Goal: Use online tool/utility: Utilize a website feature to perform a specific function

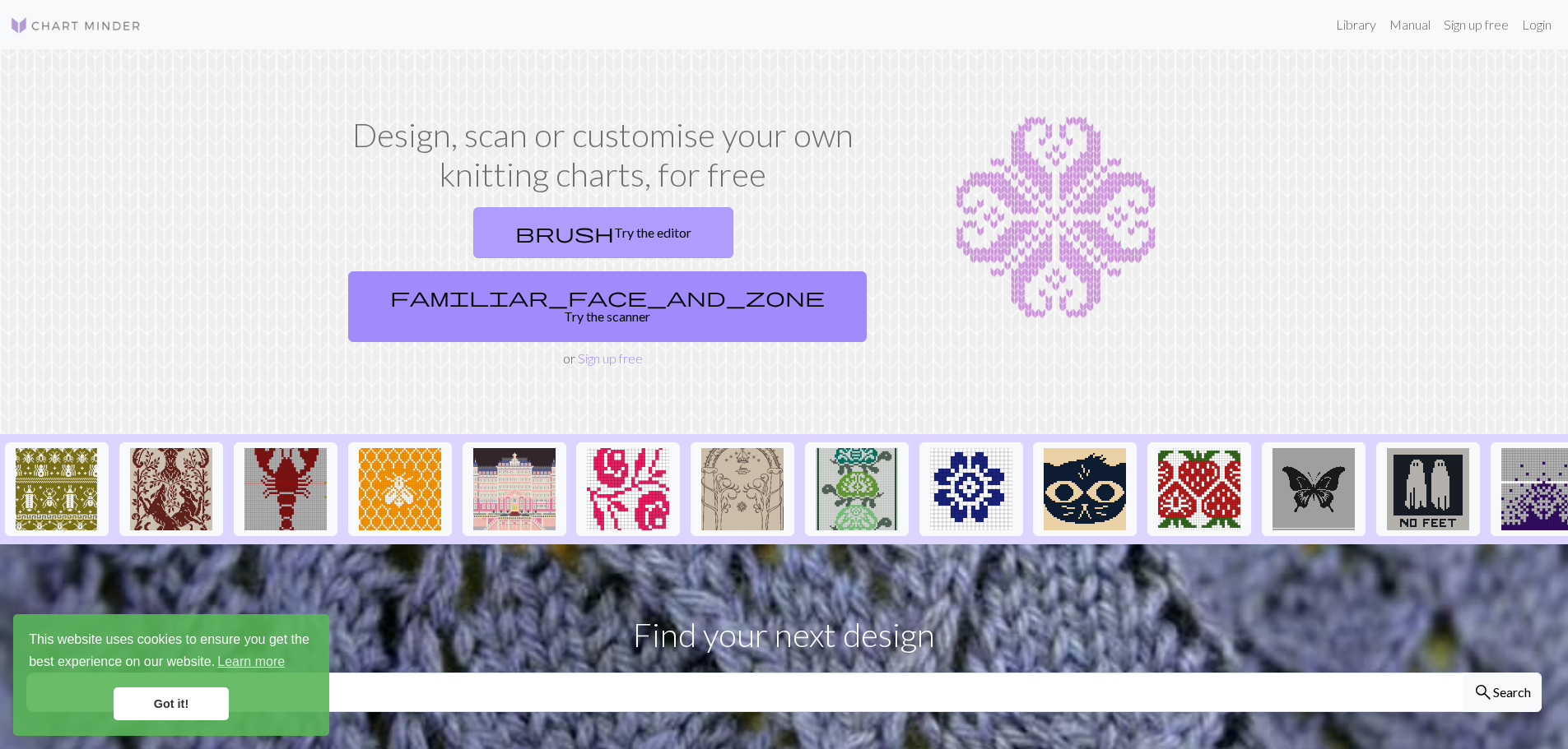
click at [492, 247] on link "brush Try the editor" at bounding box center [603, 234] width 260 height 51
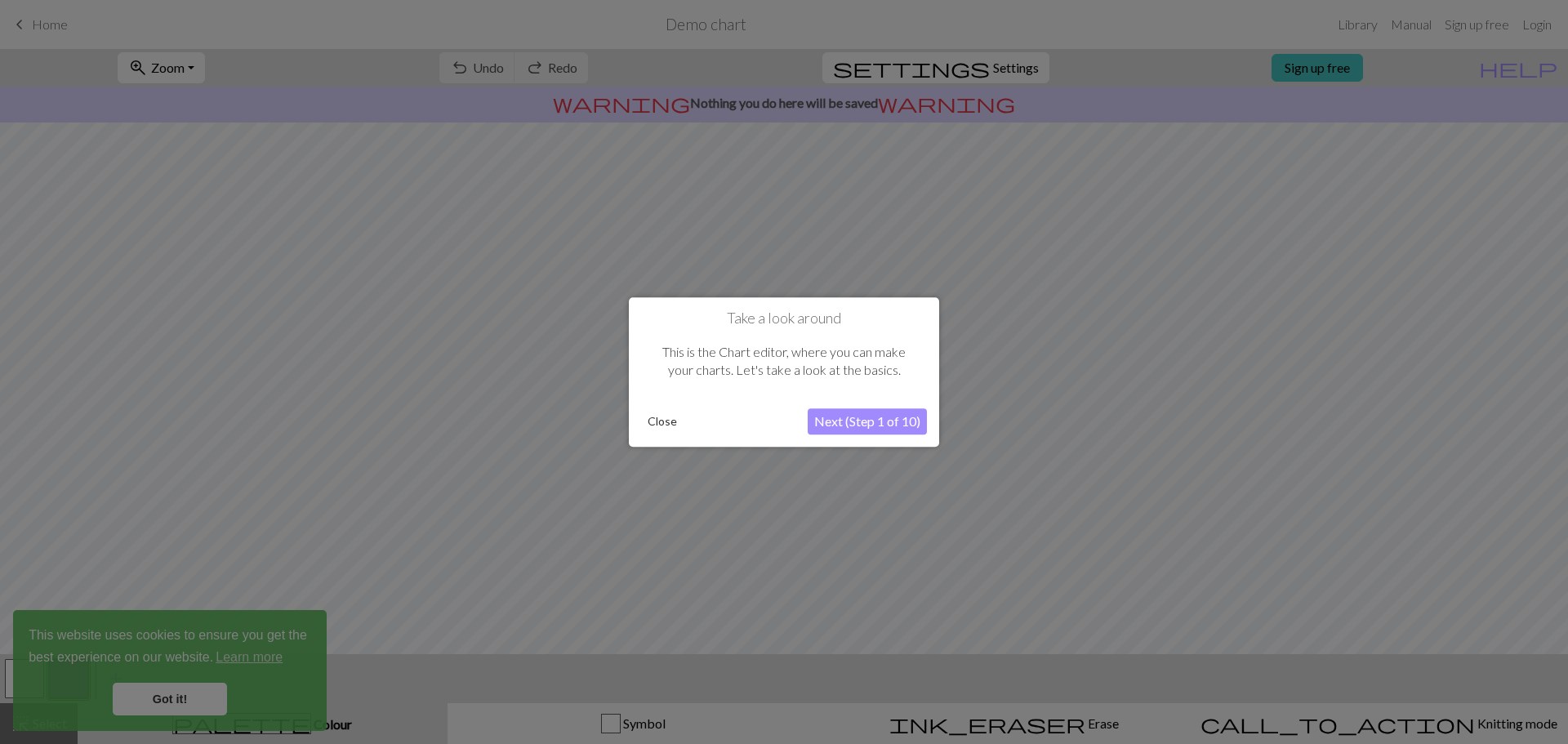
click at [661, 423] on button "Close" at bounding box center [662, 422] width 42 height 25
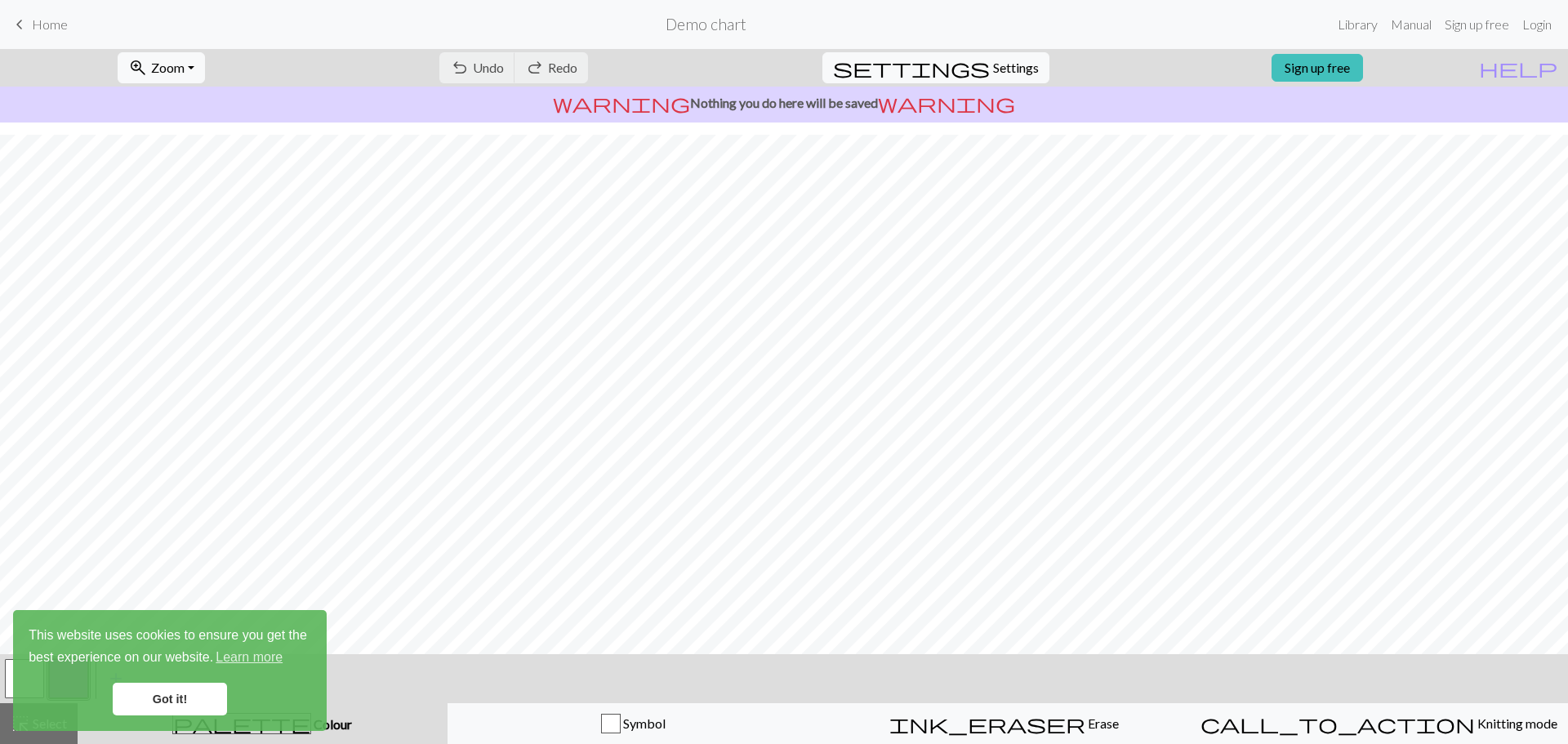
scroll to position [77, 0]
click at [177, 712] on link "Got it!" at bounding box center [170, 699] width 114 height 32
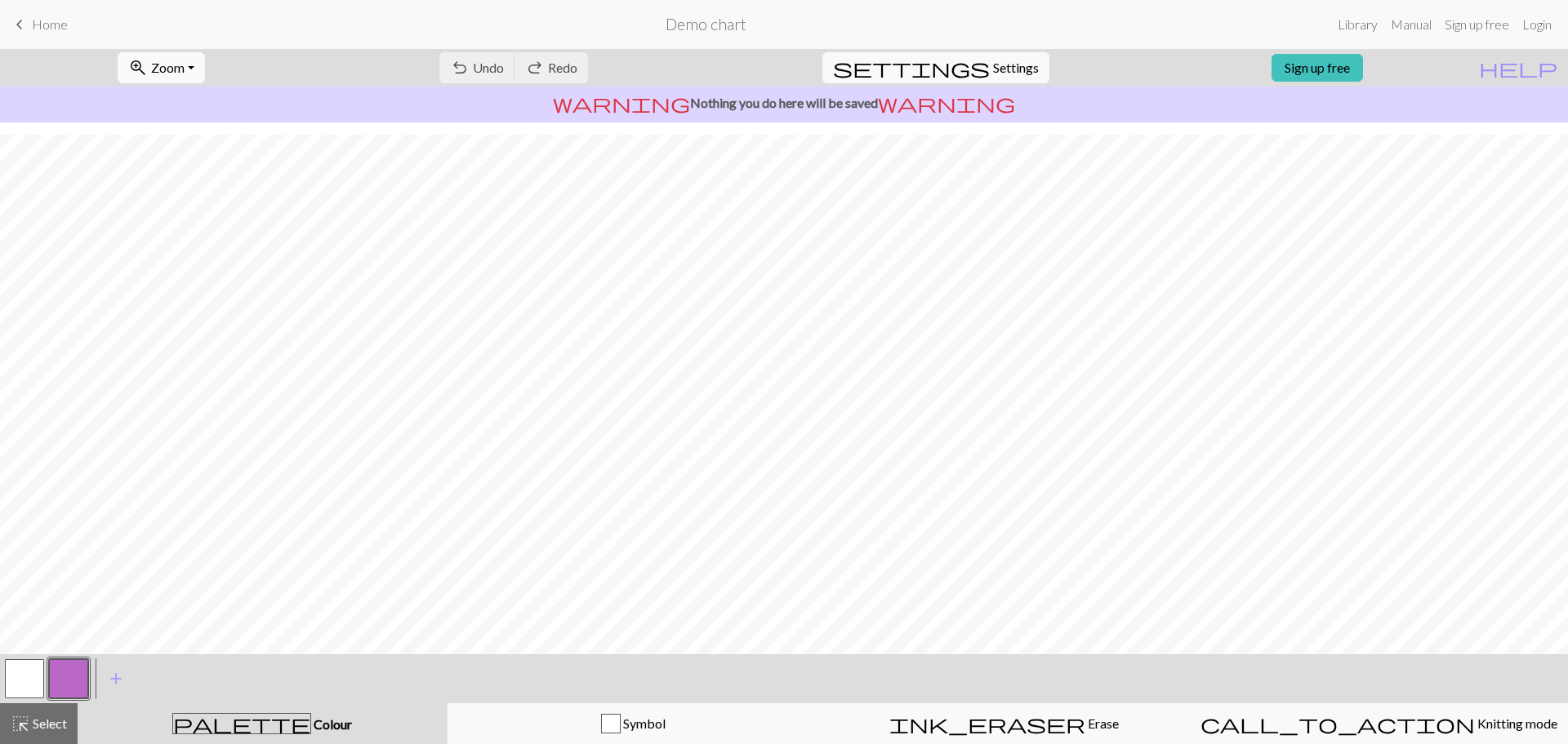
click at [205, 67] on button "zoom_in Zoom Zoom" at bounding box center [161, 68] width 87 height 31
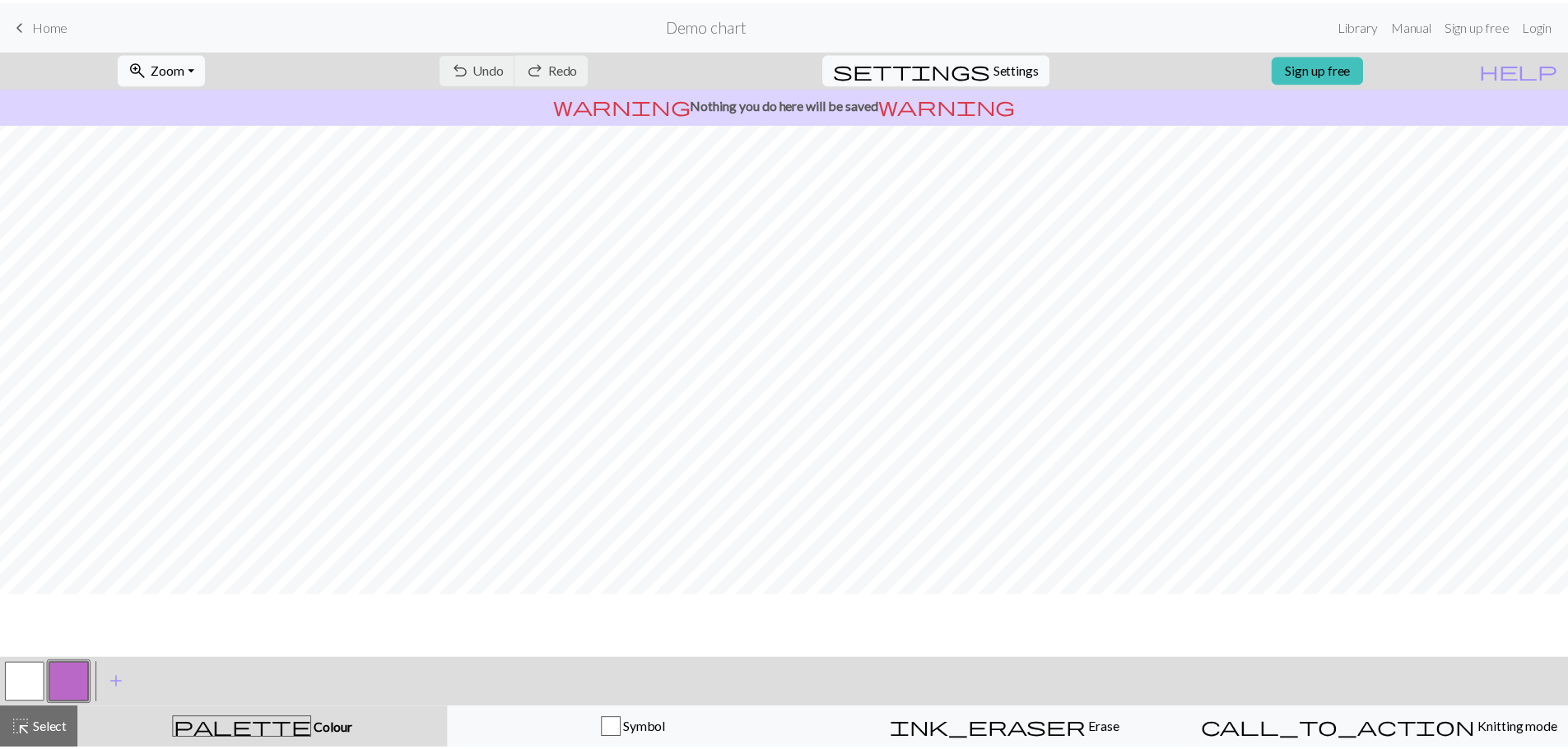
scroll to position [0, 0]
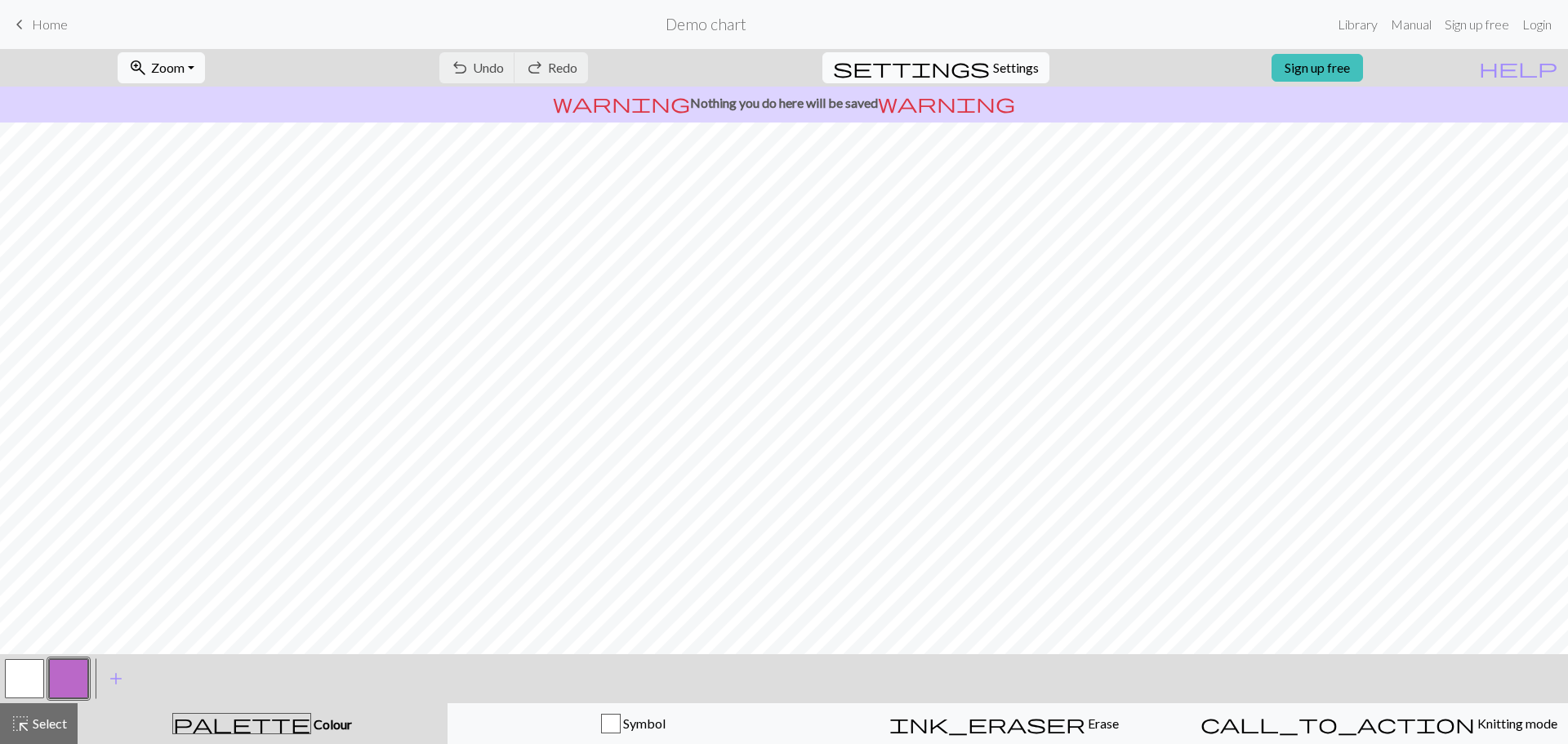
click at [1014, 77] on span "Settings" at bounding box center [1016, 68] width 46 height 20
select select "aran"
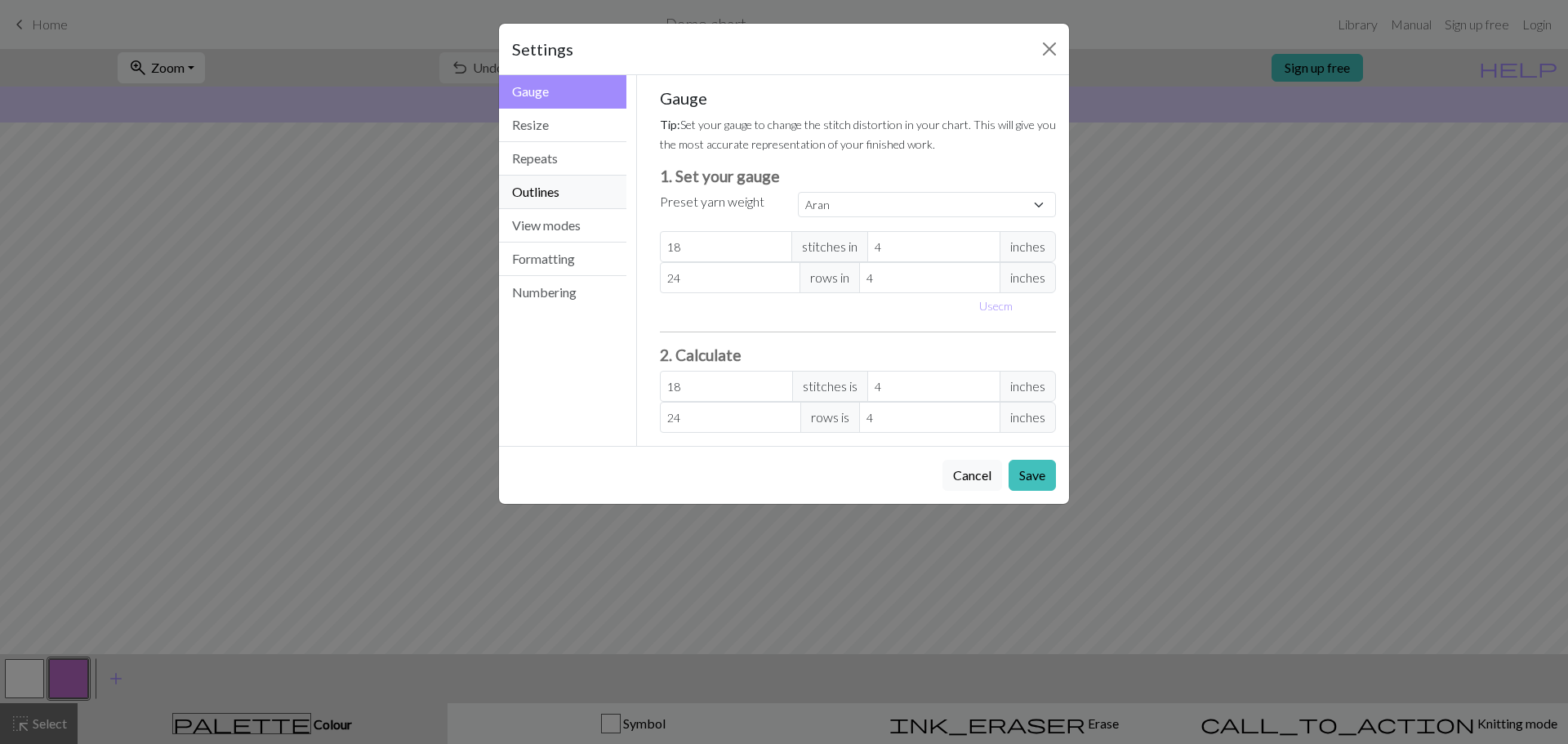
click at [545, 194] on button "Outlines" at bounding box center [563, 193] width 128 height 33
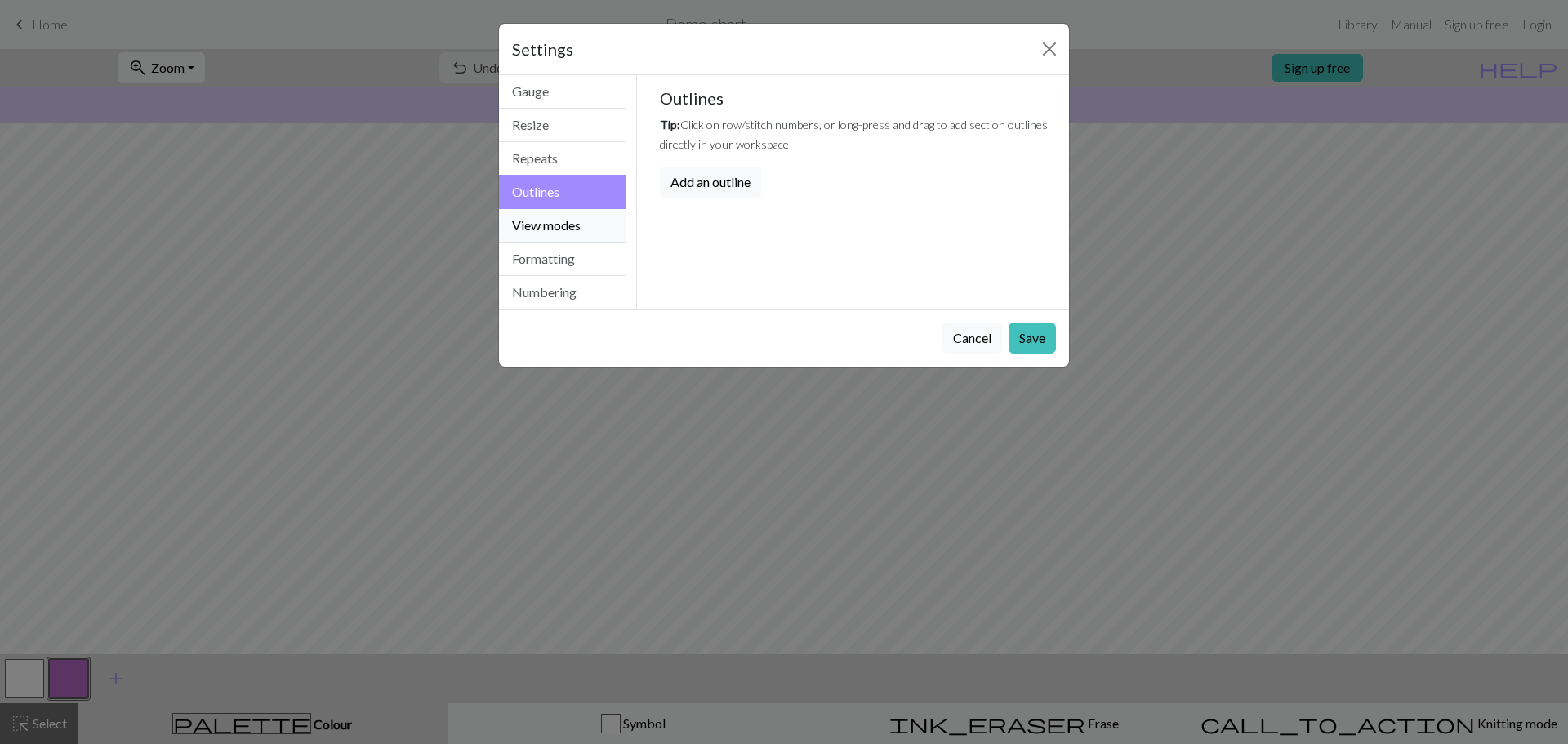
click at [558, 221] on button "View modes" at bounding box center [563, 226] width 128 height 33
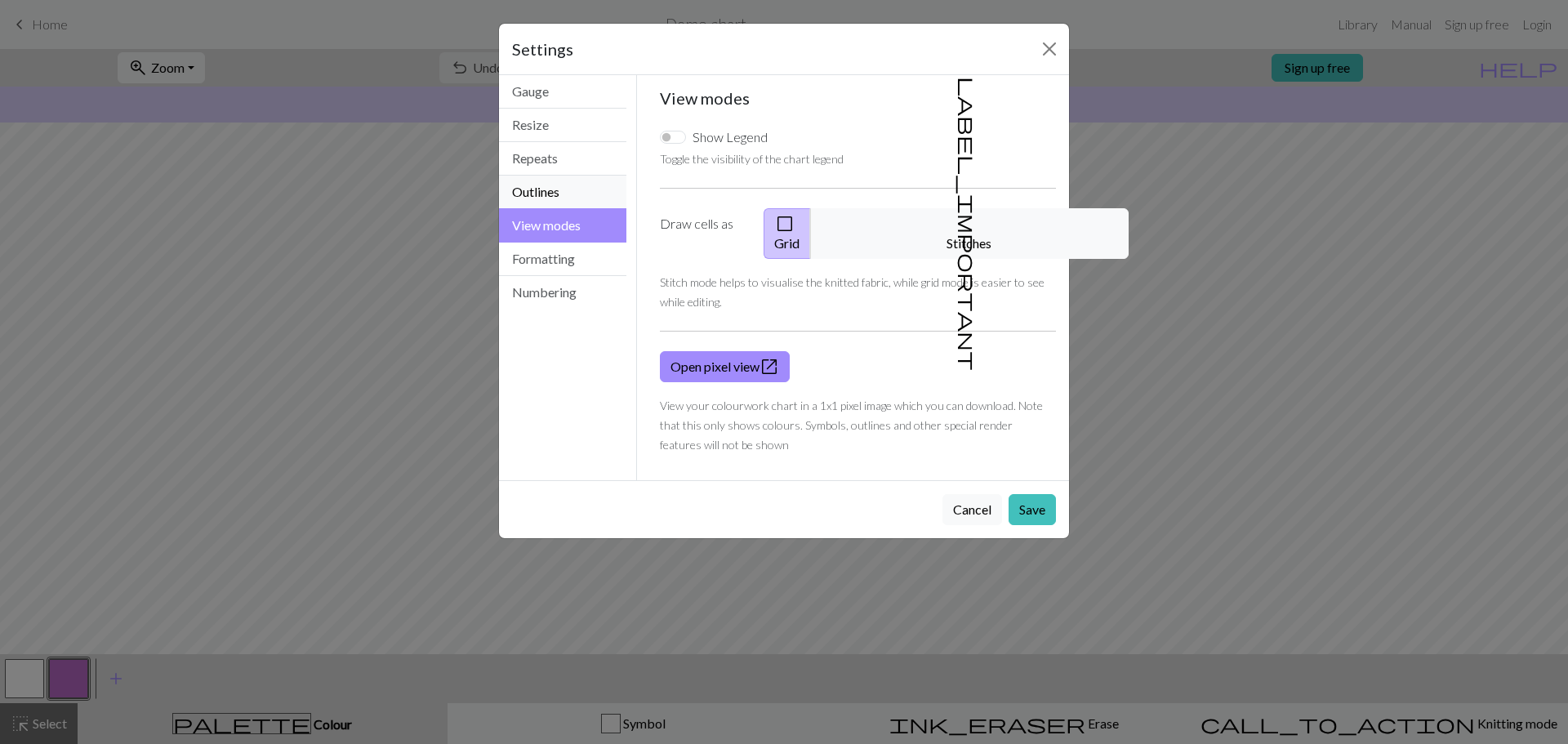
click at [555, 198] on button "Outlines" at bounding box center [563, 193] width 128 height 33
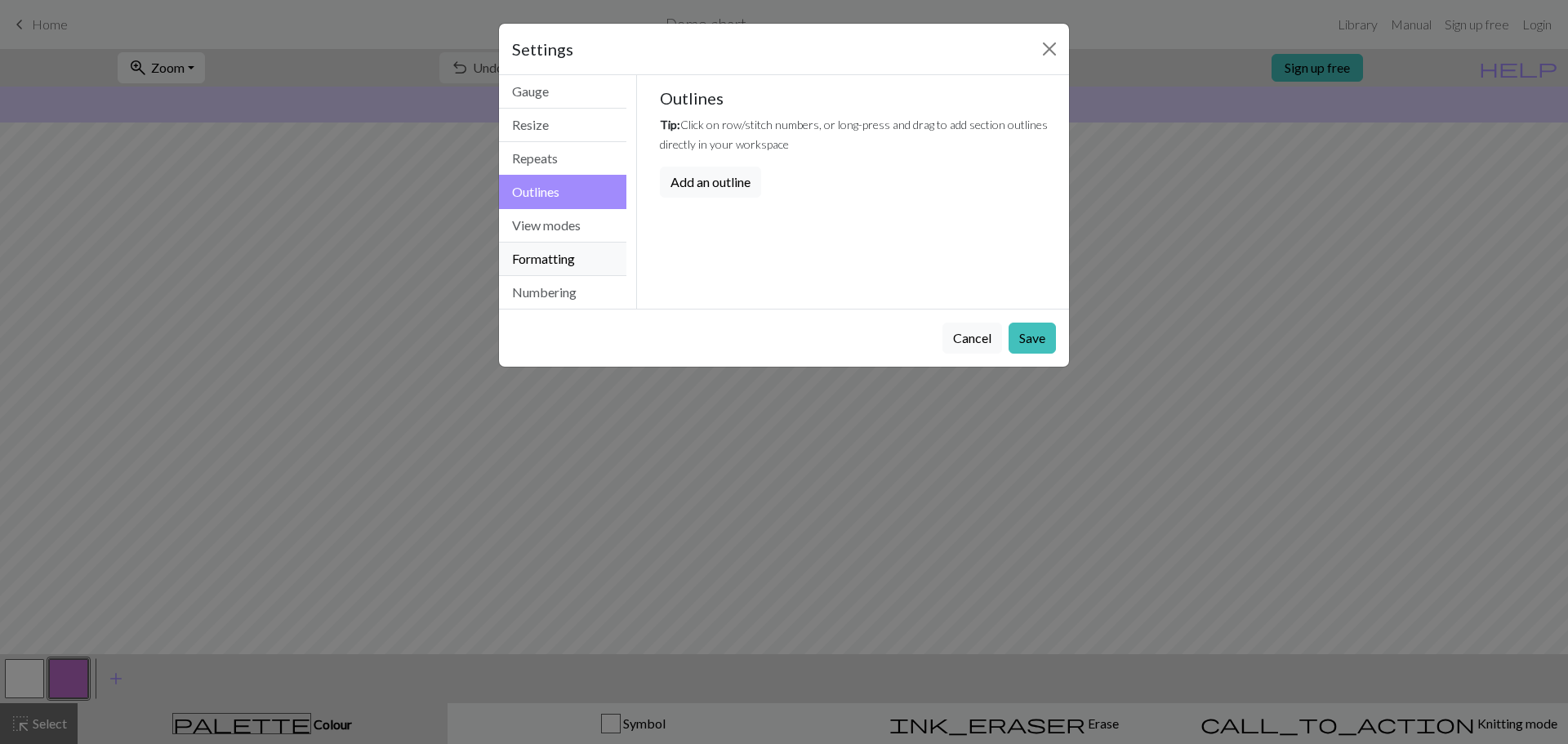
click at [553, 252] on button "Formatting" at bounding box center [563, 259] width 128 height 33
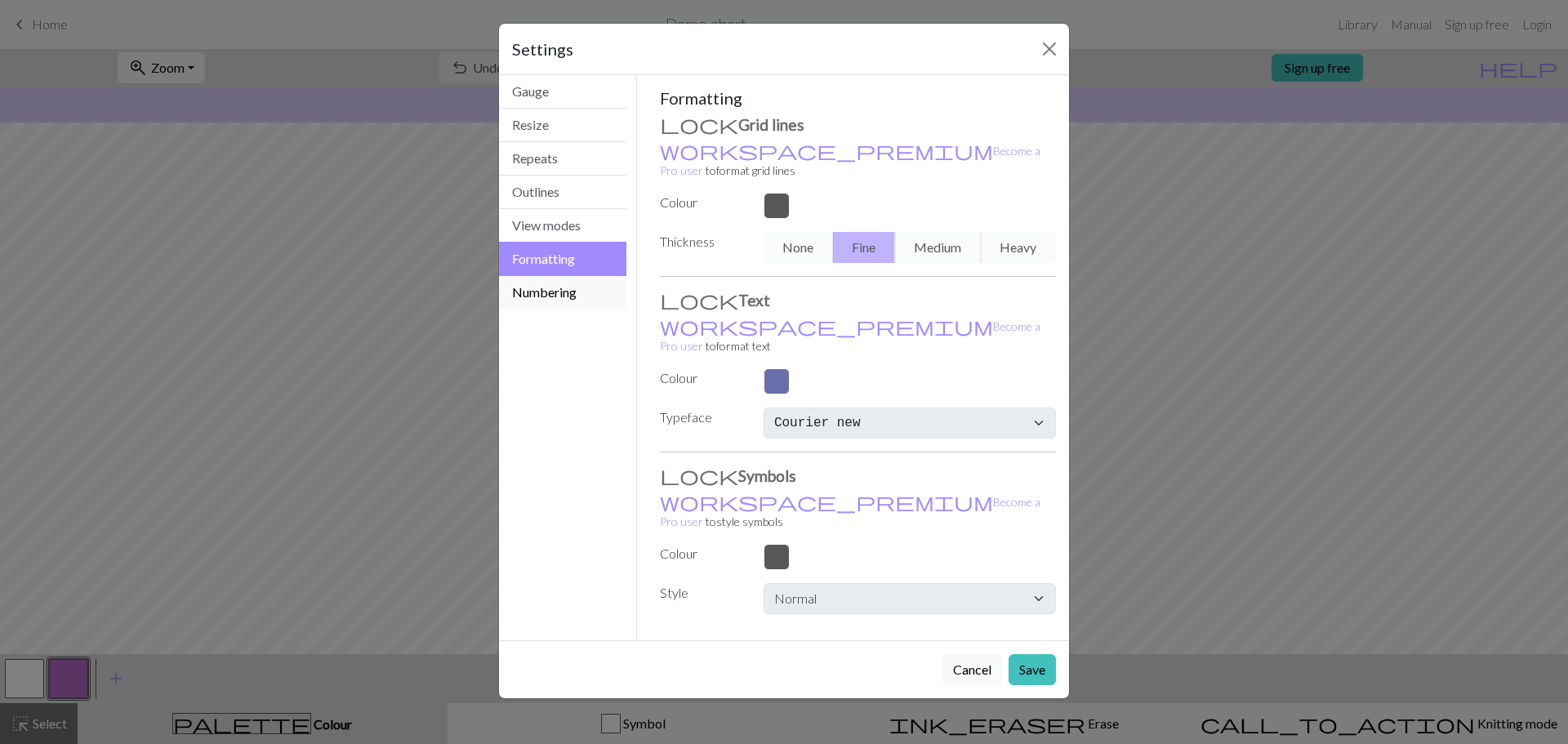
click at [556, 282] on button "Numbering" at bounding box center [563, 292] width 128 height 32
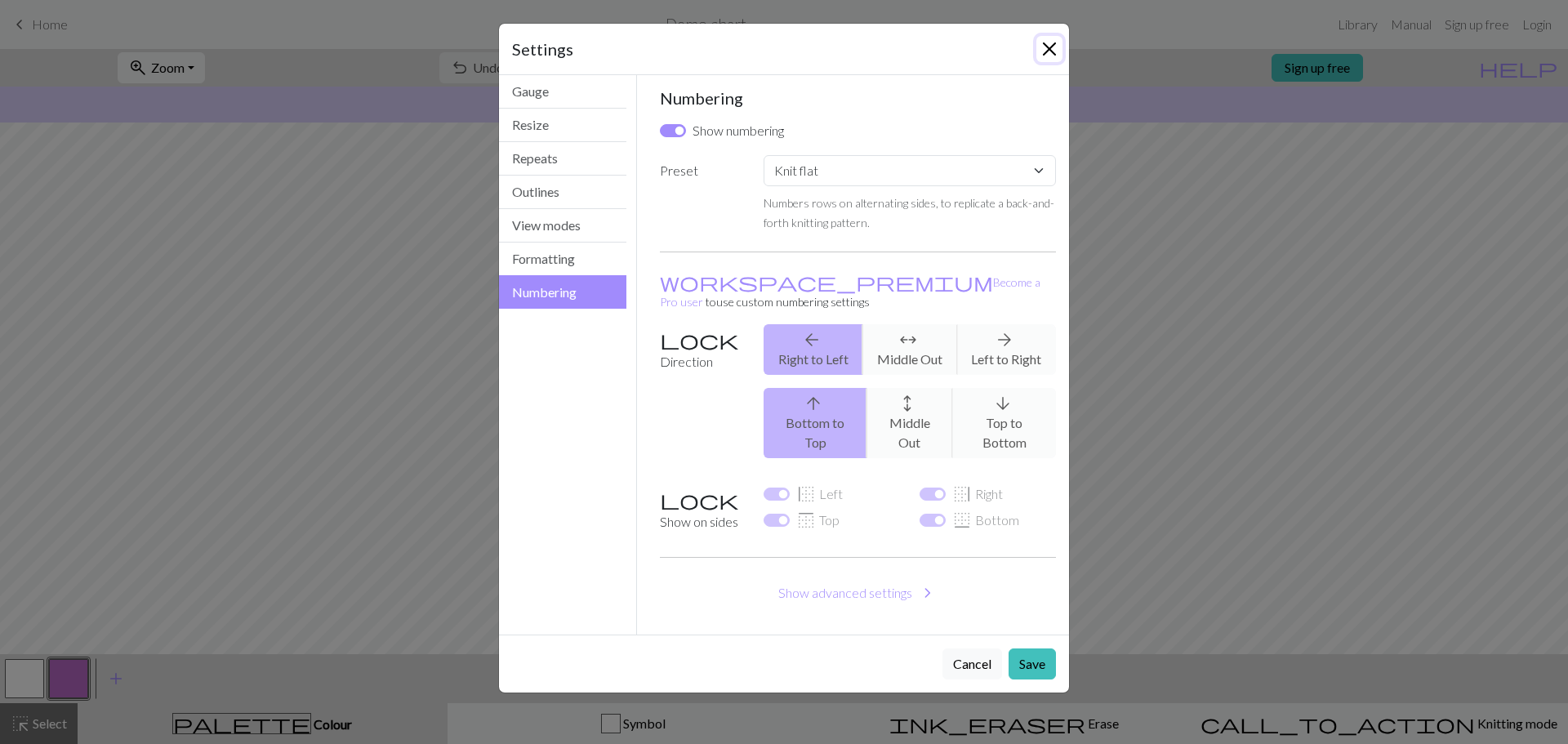
click at [1055, 47] on button "Close" at bounding box center [1049, 49] width 27 height 27
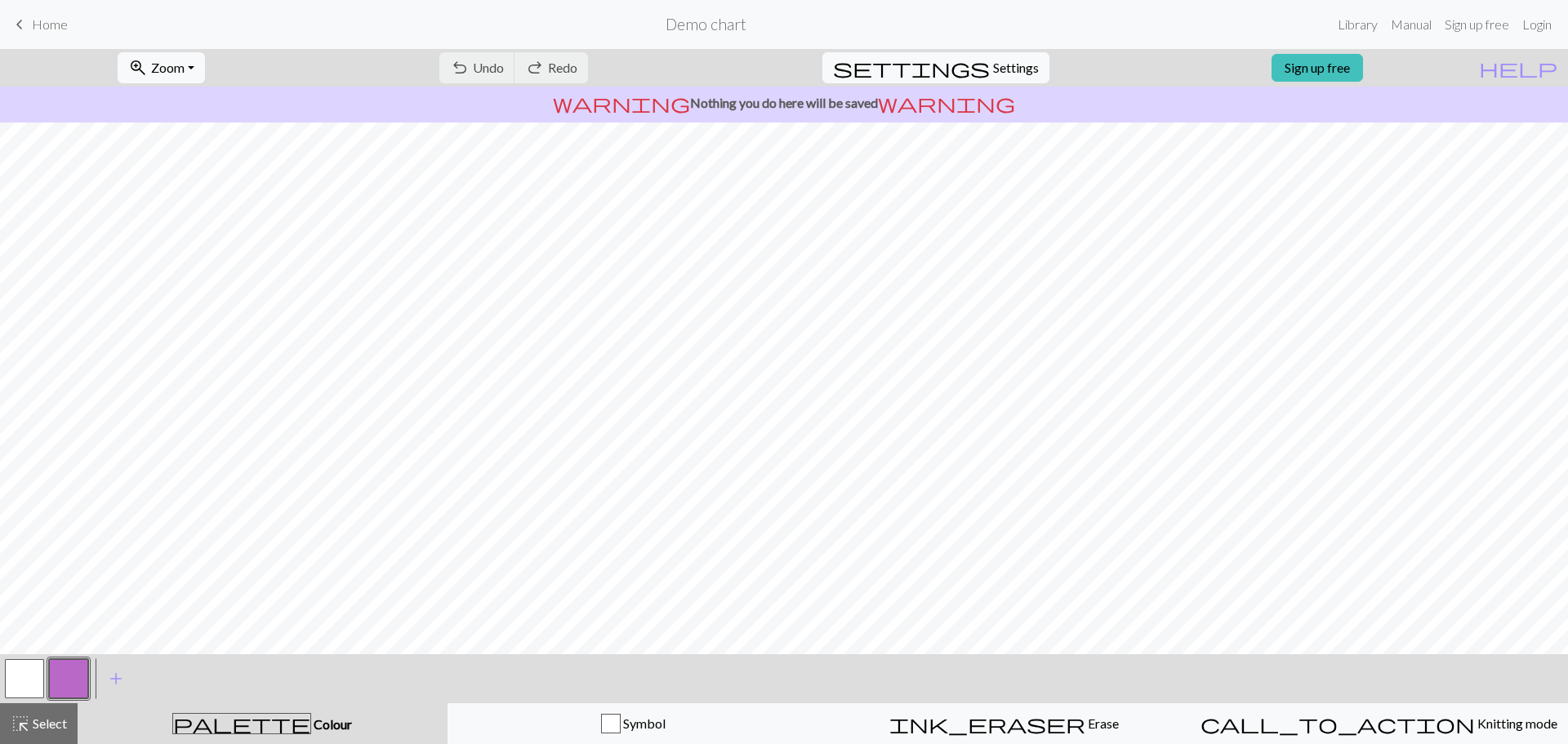
click at [34, 26] on span "Home" at bounding box center [49, 25] width 36 height 16
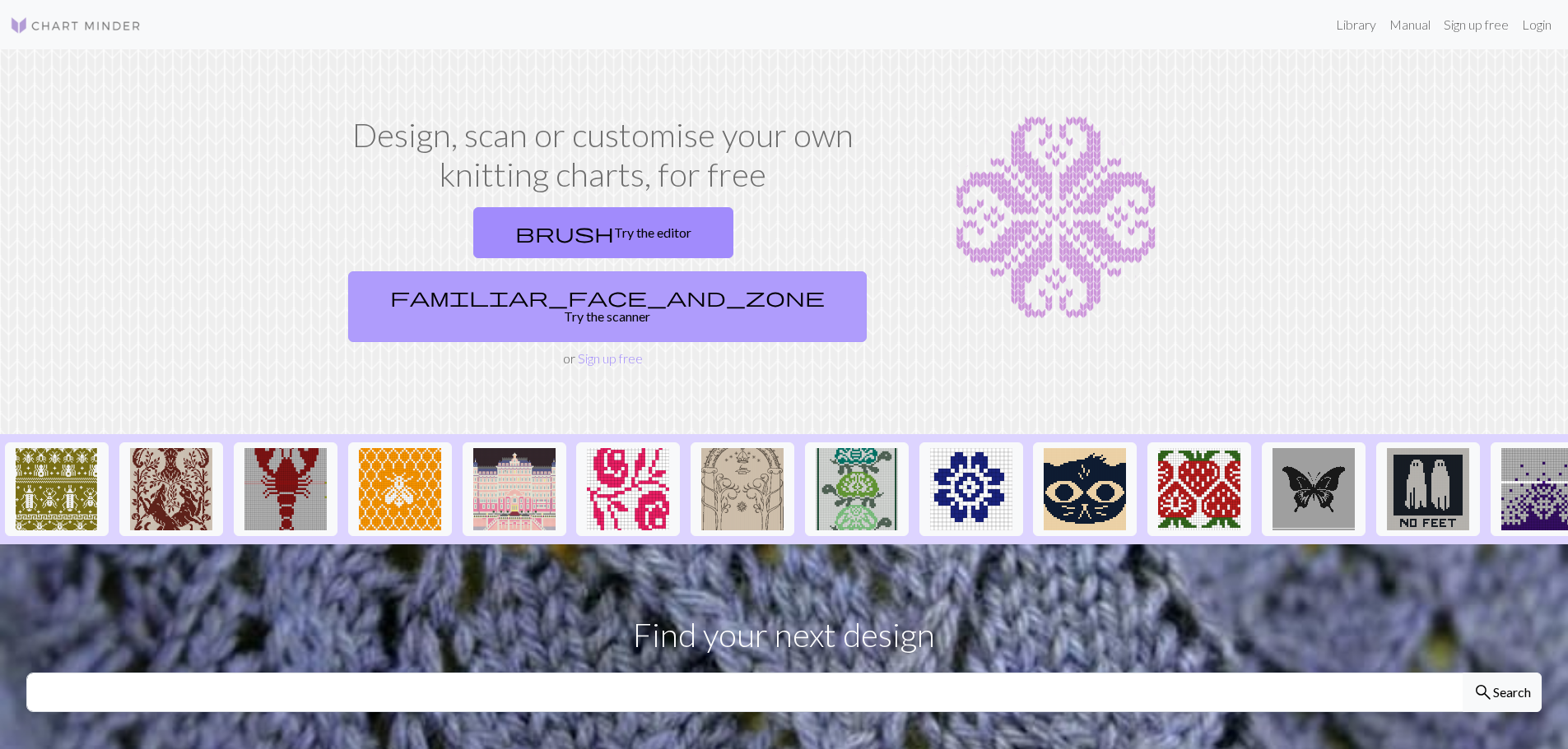
click at [711, 271] on link "familiar_face_and_zone Try the scanner" at bounding box center [608, 307] width 519 height 71
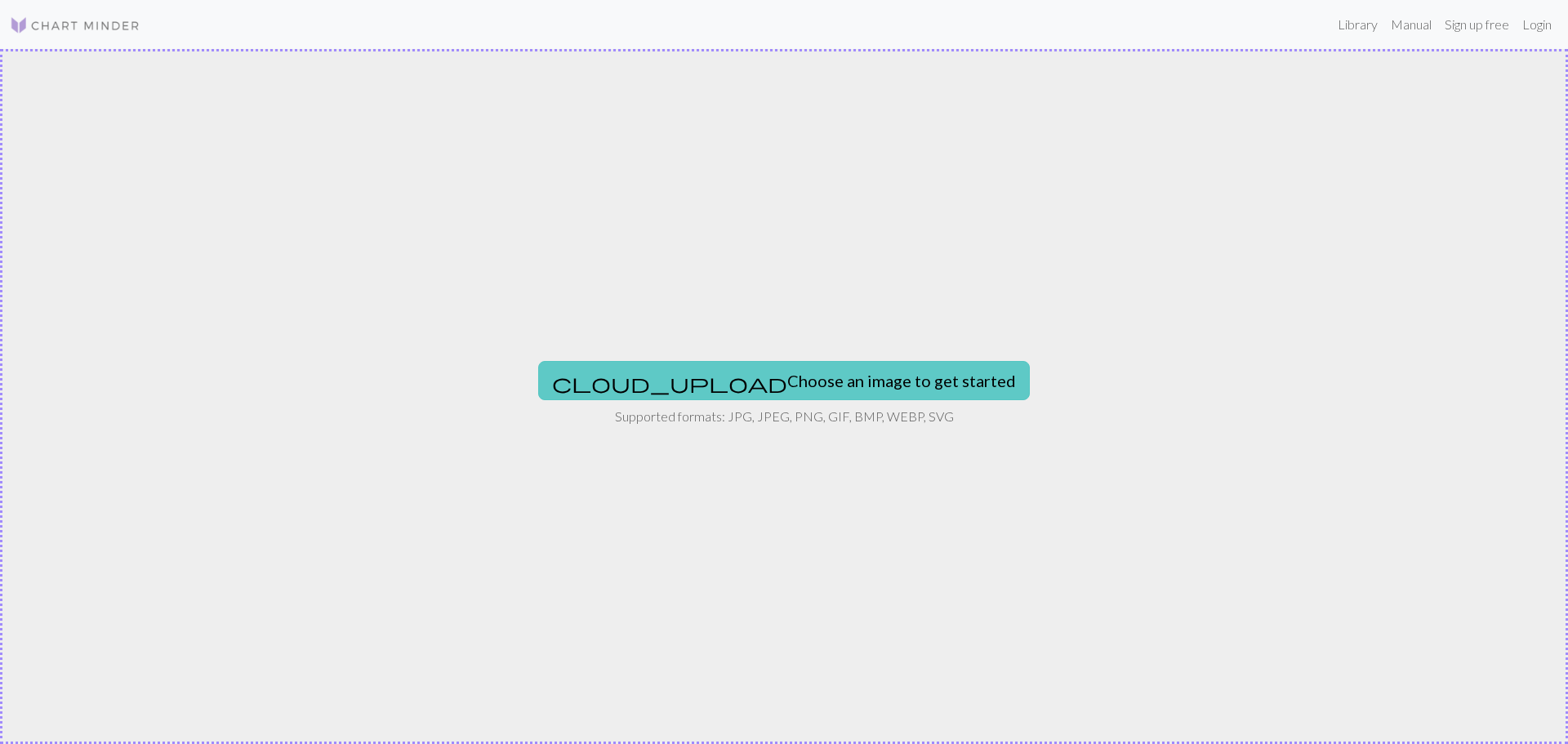
click at [742, 384] on button "cloud_upload Choose an image to get started" at bounding box center [784, 381] width 492 height 39
type input "C:\fakepath\80b0b1c2-a749-4f01-a100-7ef5bd639366.png"
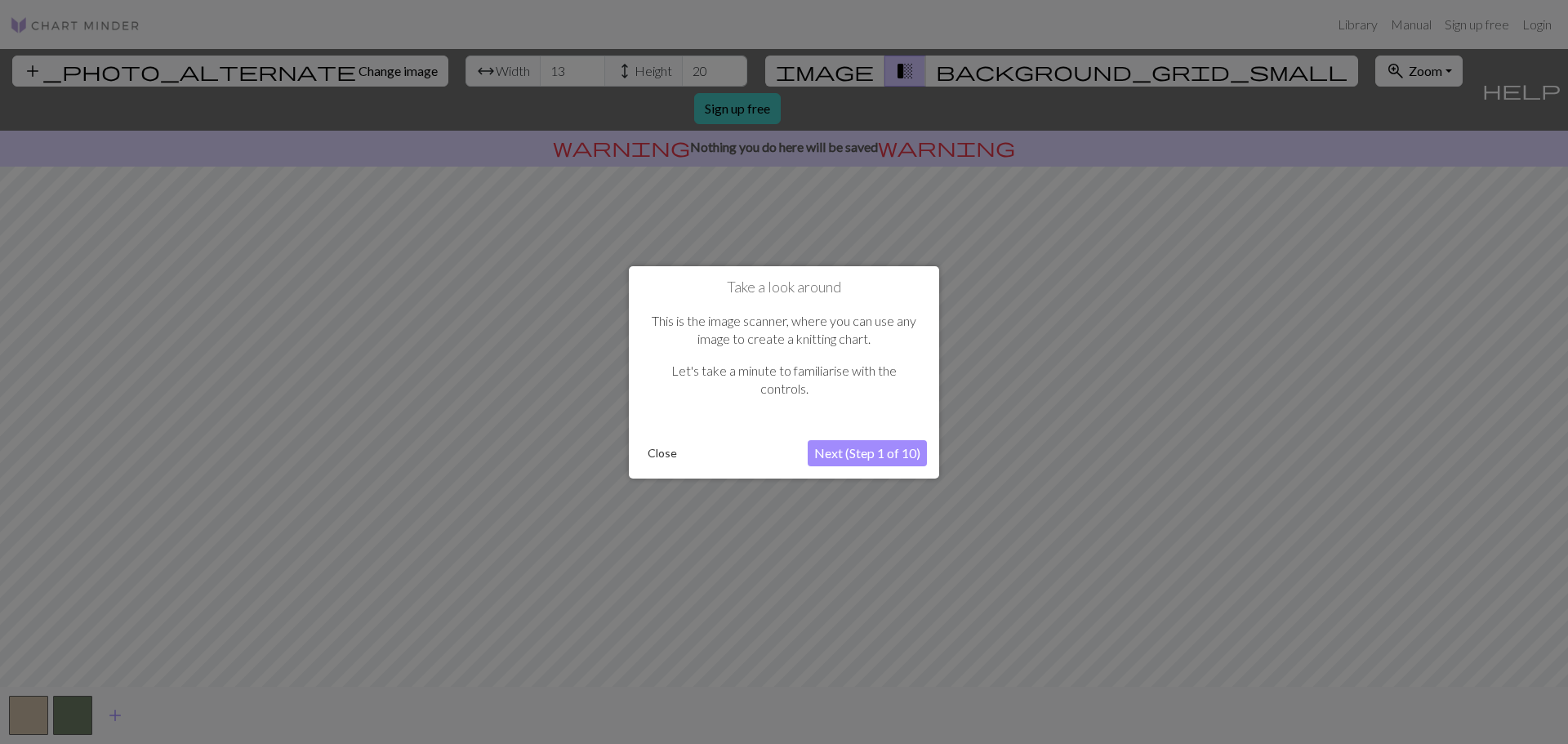
click at [898, 458] on button "Next (Step 1 of 10)" at bounding box center [867, 453] width 119 height 27
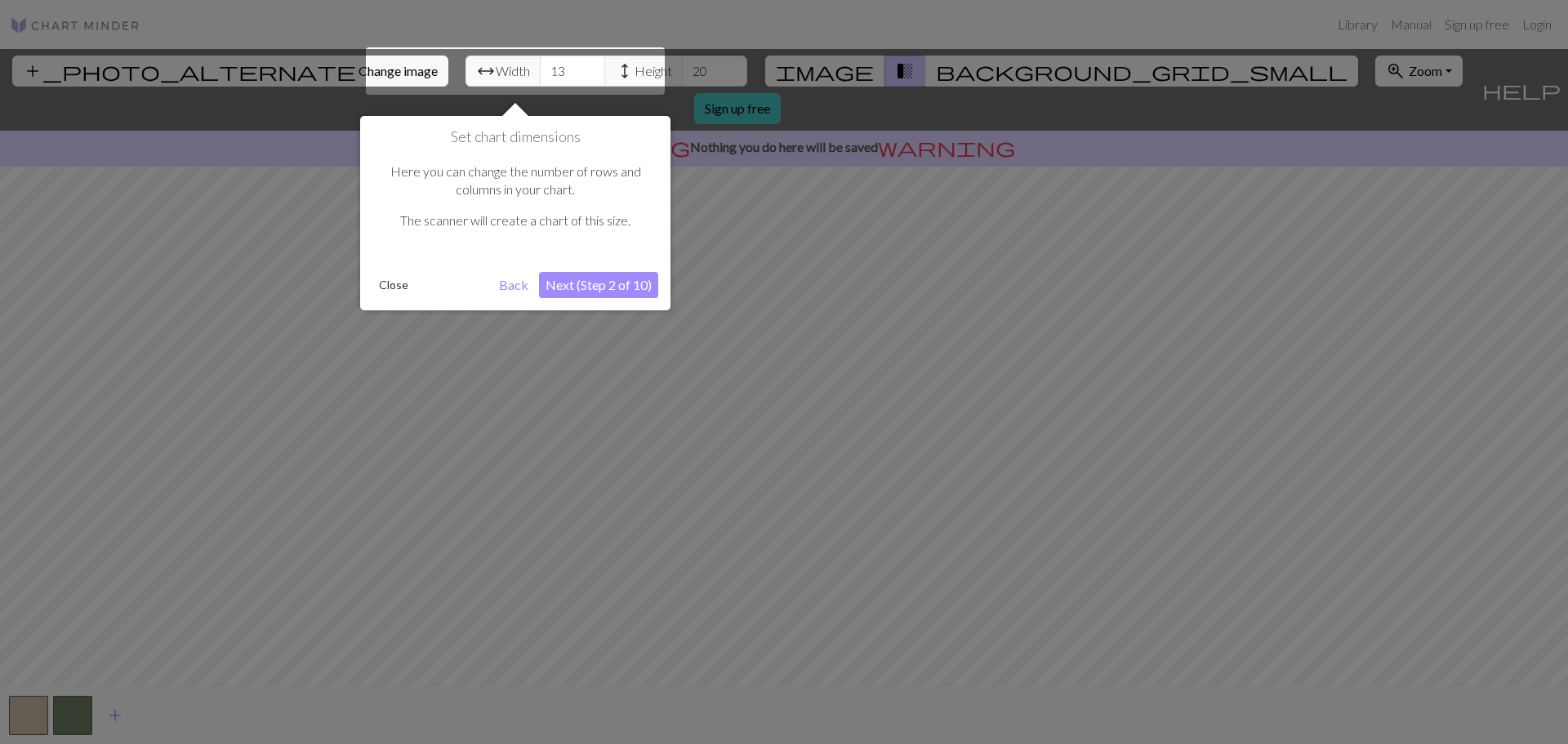
click at [603, 284] on button "Next (Step 2 of 10)" at bounding box center [598, 285] width 119 height 27
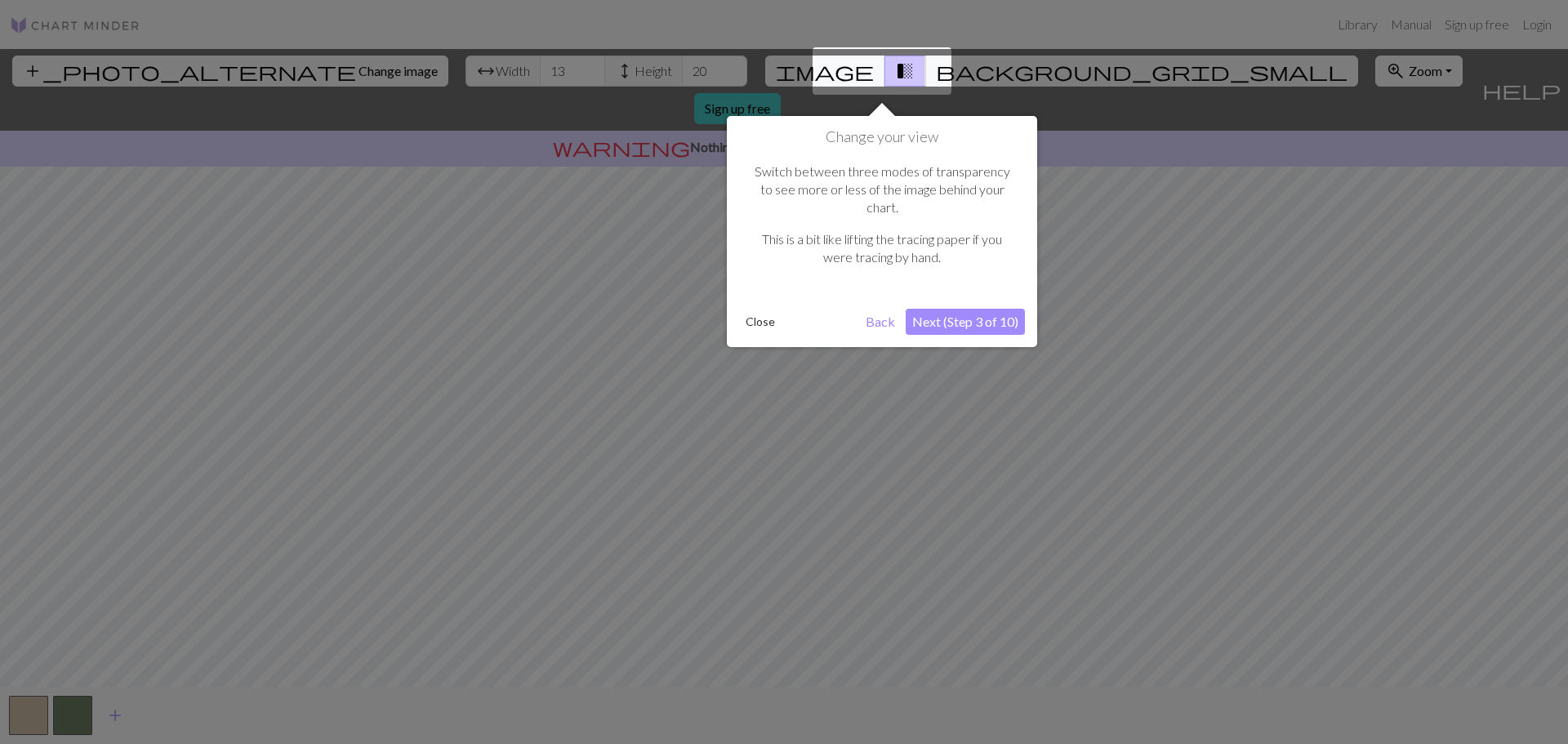
click at [977, 309] on button "Next (Step 3 of 10)" at bounding box center [965, 321] width 119 height 27
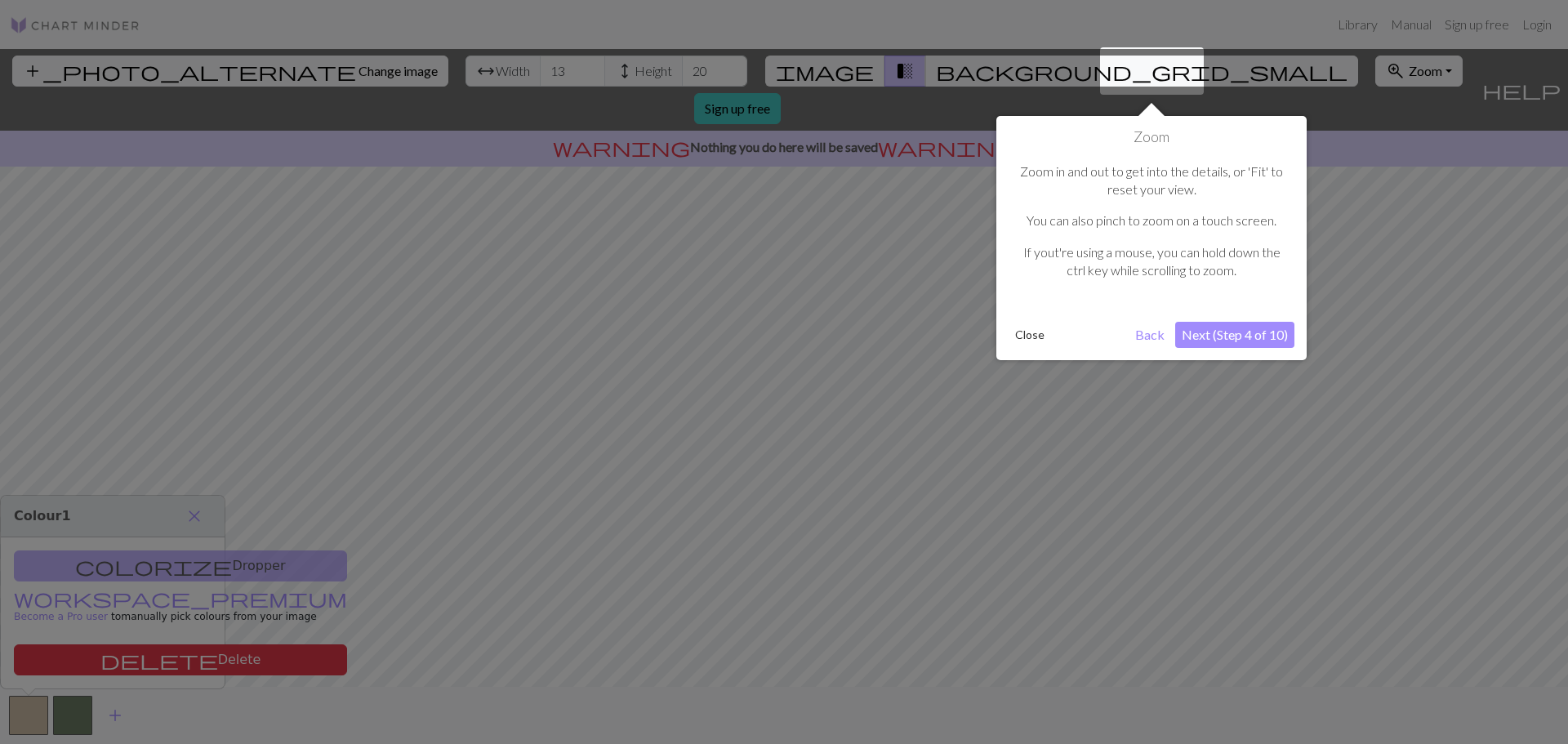
click at [1243, 332] on button "Next (Step 4 of 10)" at bounding box center [1234, 335] width 119 height 27
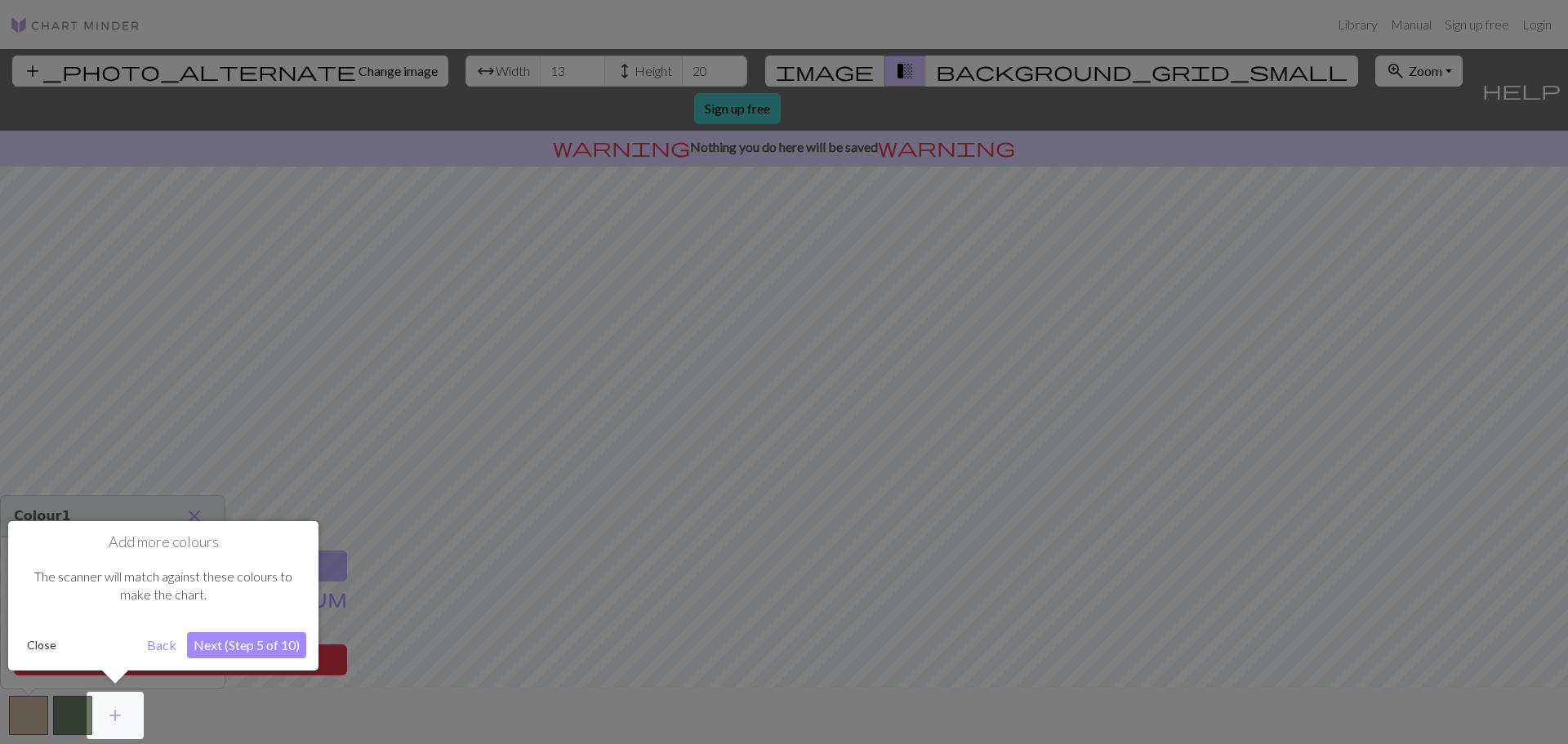
click at [252, 638] on button "Next (Step 5 of 10)" at bounding box center [246, 646] width 119 height 27
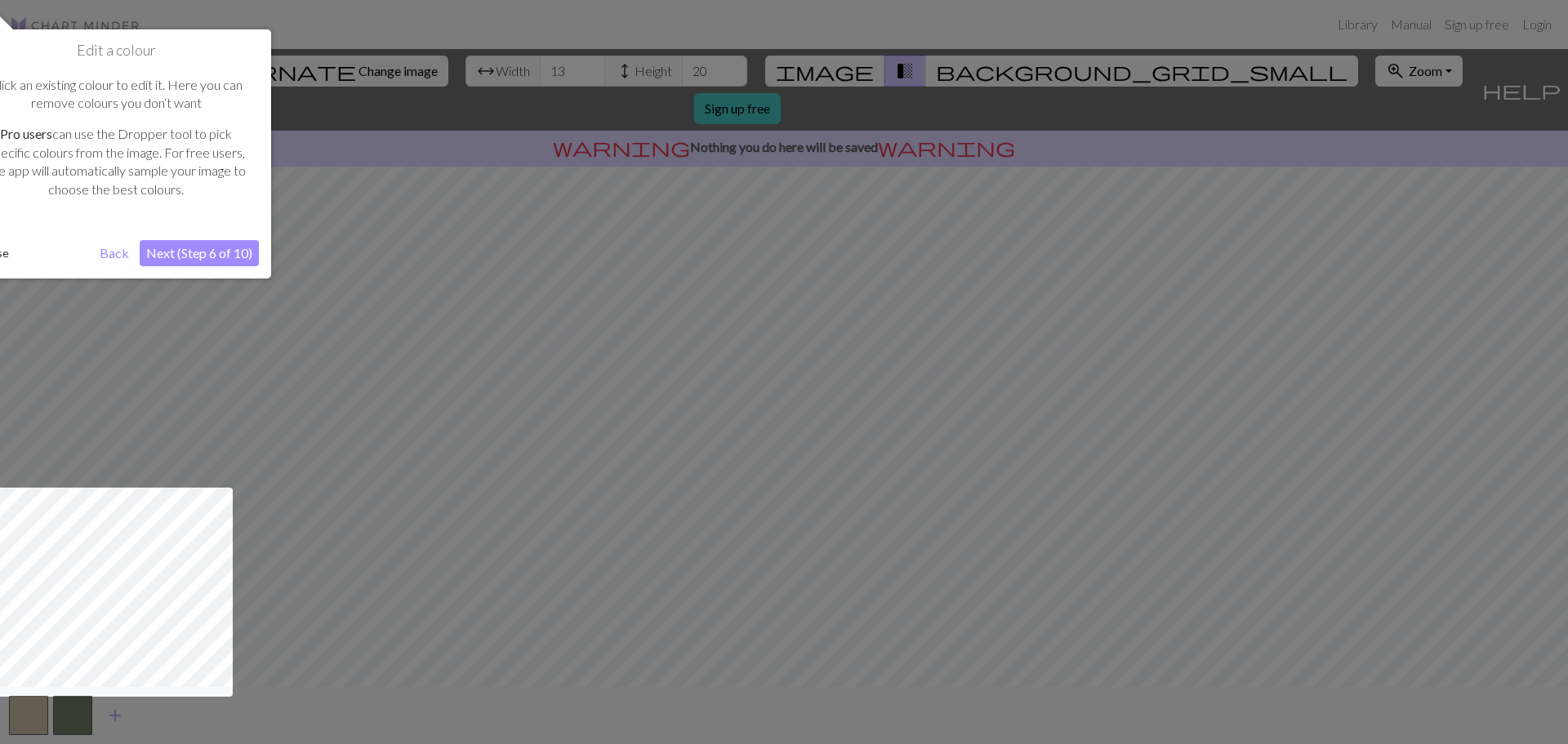
click at [212, 249] on button "Next (Step 6 of 10)" at bounding box center [198, 253] width 119 height 27
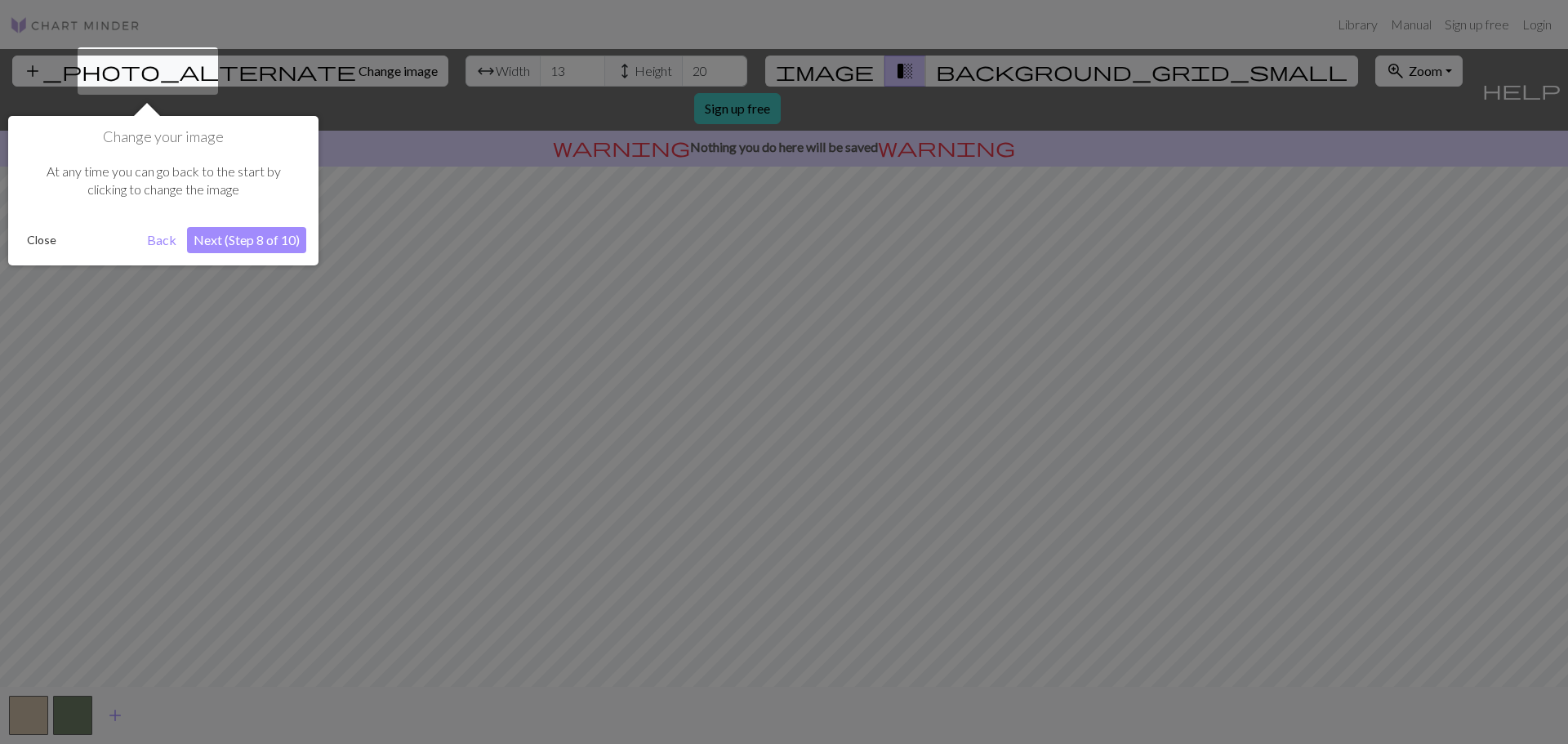
click at [246, 235] on button "Next (Step 8 of 10)" at bounding box center [246, 240] width 119 height 27
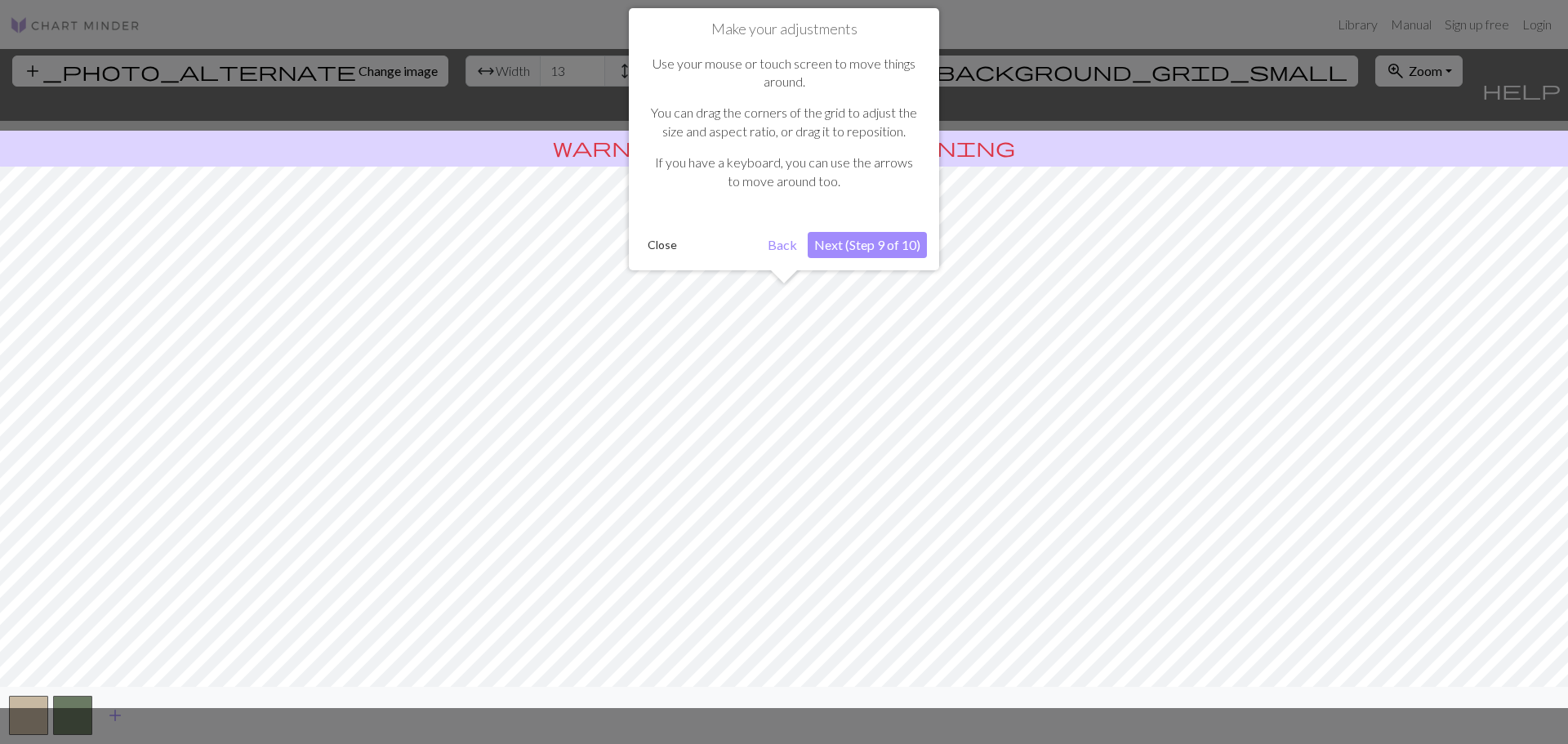
click at [888, 241] on button "Next (Step 9 of 10)" at bounding box center [867, 245] width 119 height 27
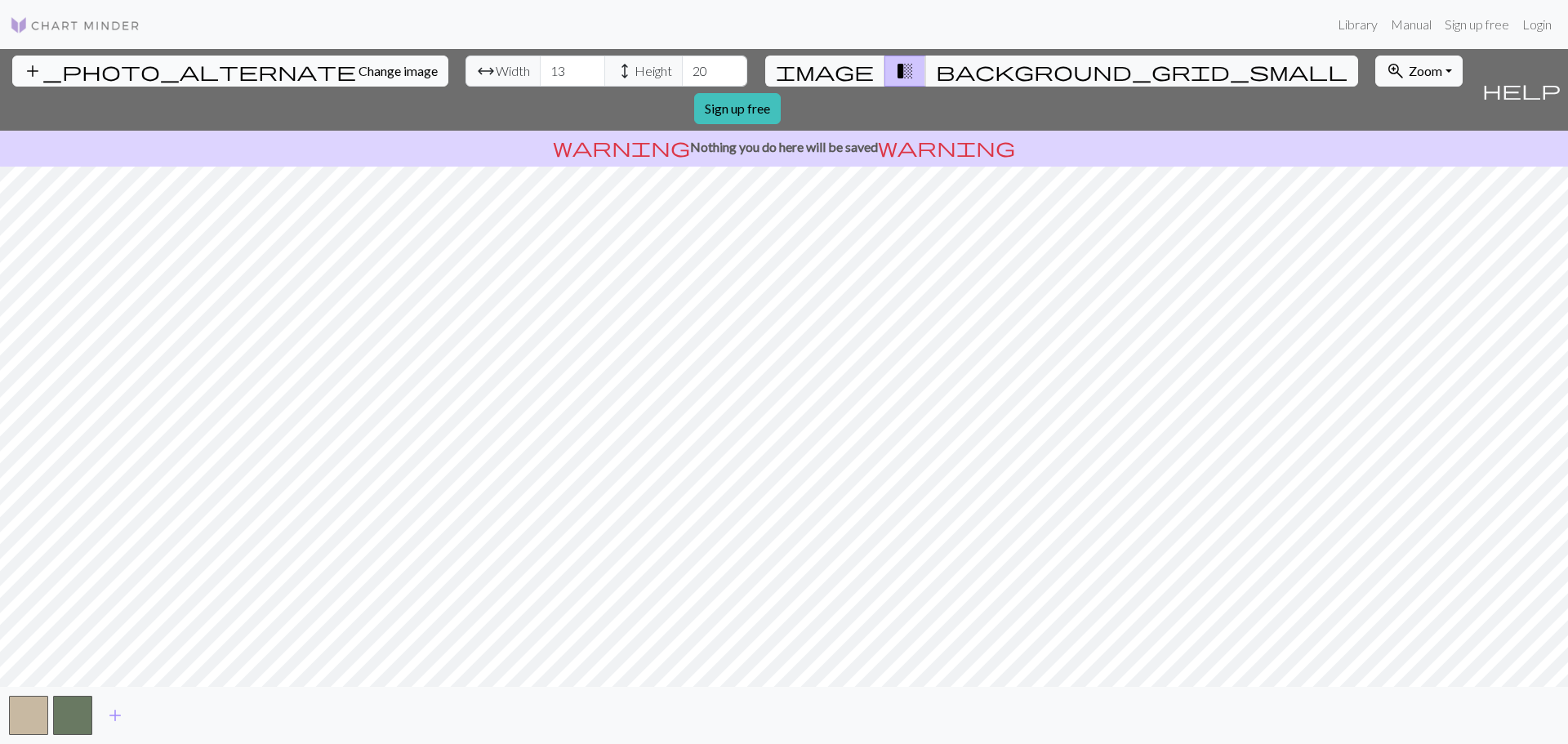
click at [115, 67] on span "add_photo_alternate" at bounding box center [189, 71] width 333 height 23
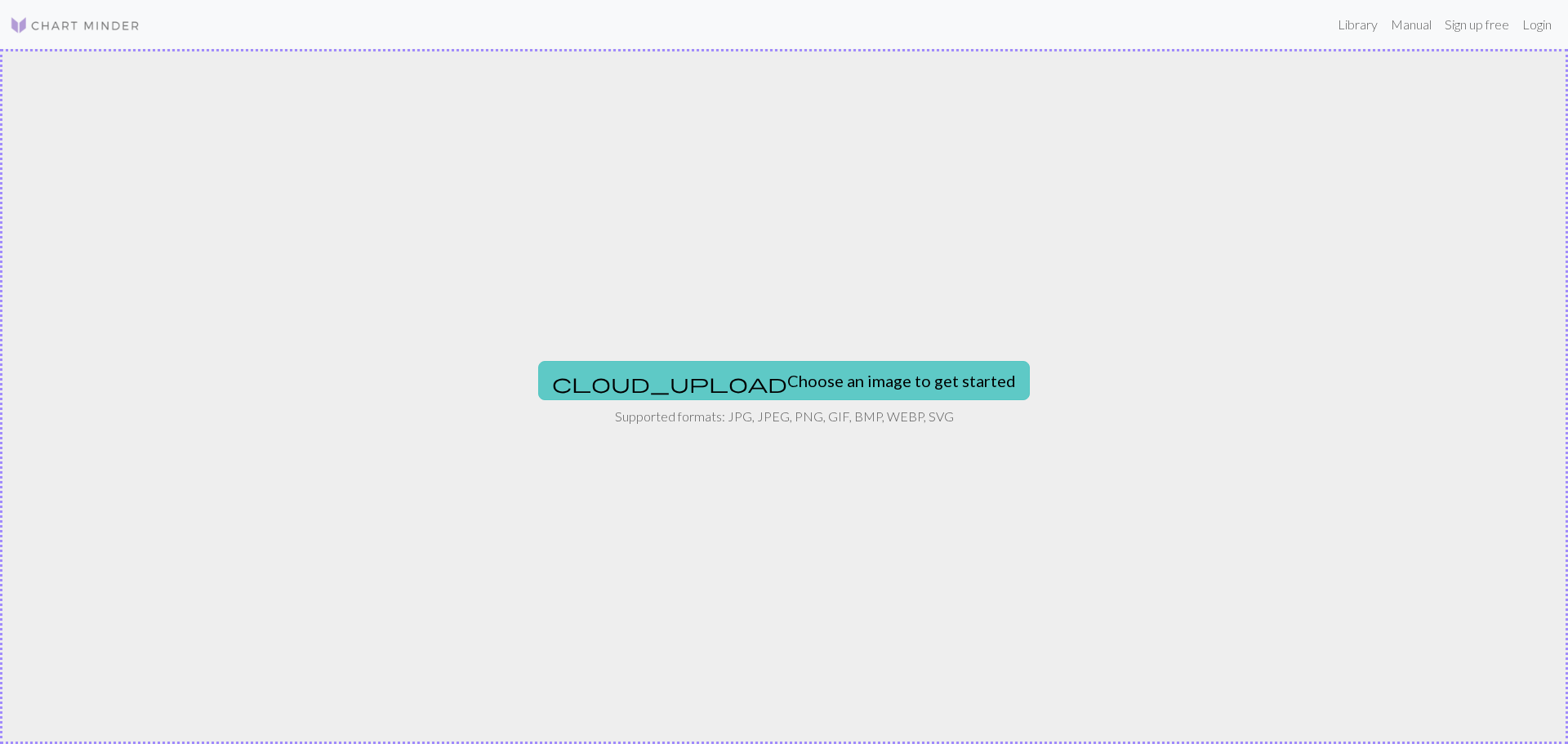
click at [823, 380] on button "cloud_upload Choose an image to get started" at bounding box center [784, 381] width 492 height 39
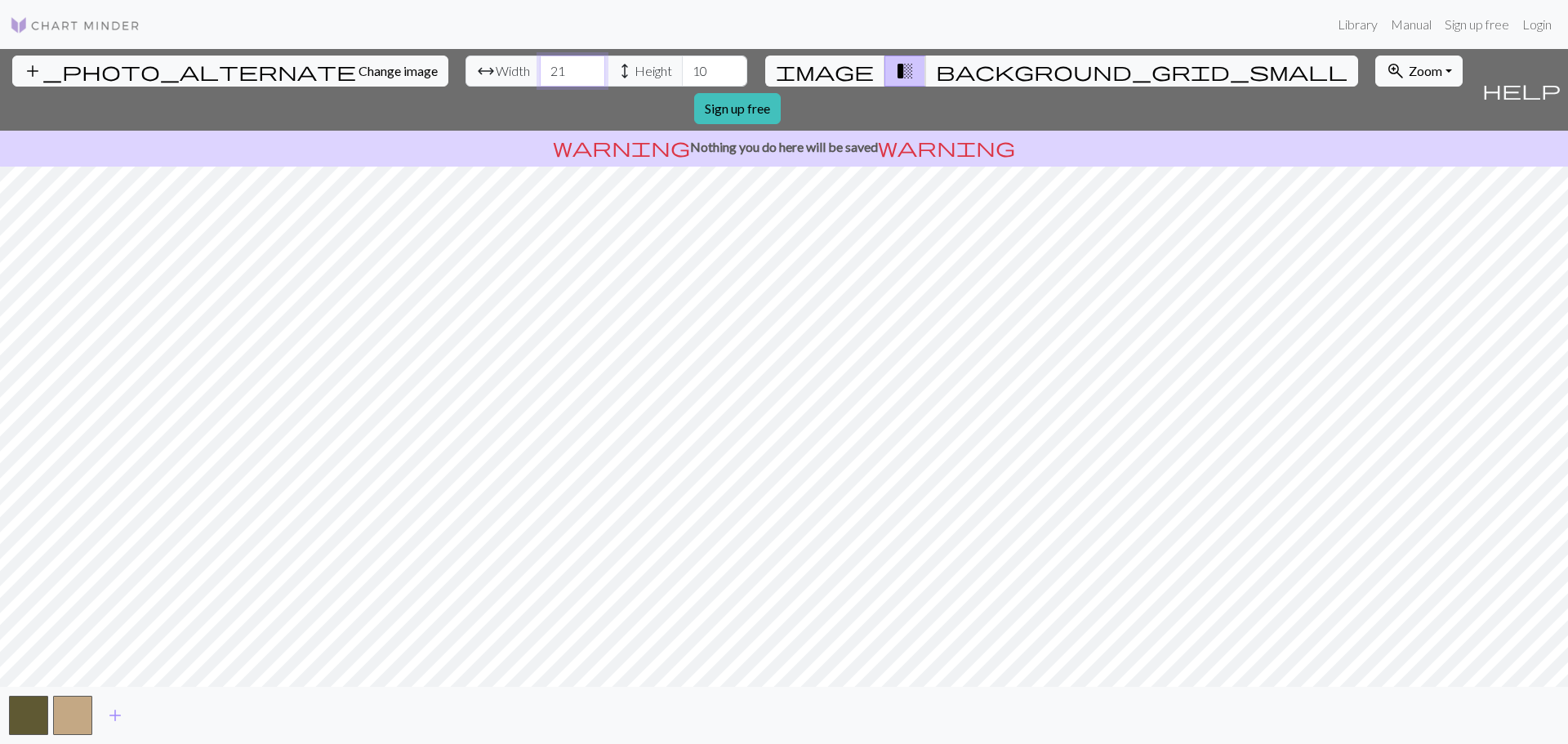
click at [540, 68] on input "21" at bounding box center [573, 72] width 66 height 31
click at [540, 68] on input "22" at bounding box center [573, 72] width 66 height 31
click at [540, 68] on input "23" at bounding box center [573, 72] width 66 height 31
click at [540, 68] on input "24" at bounding box center [573, 72] width 66 height 31
click at [540, 68] on input "25" at bounding box center [573, 72] width 66 height 31
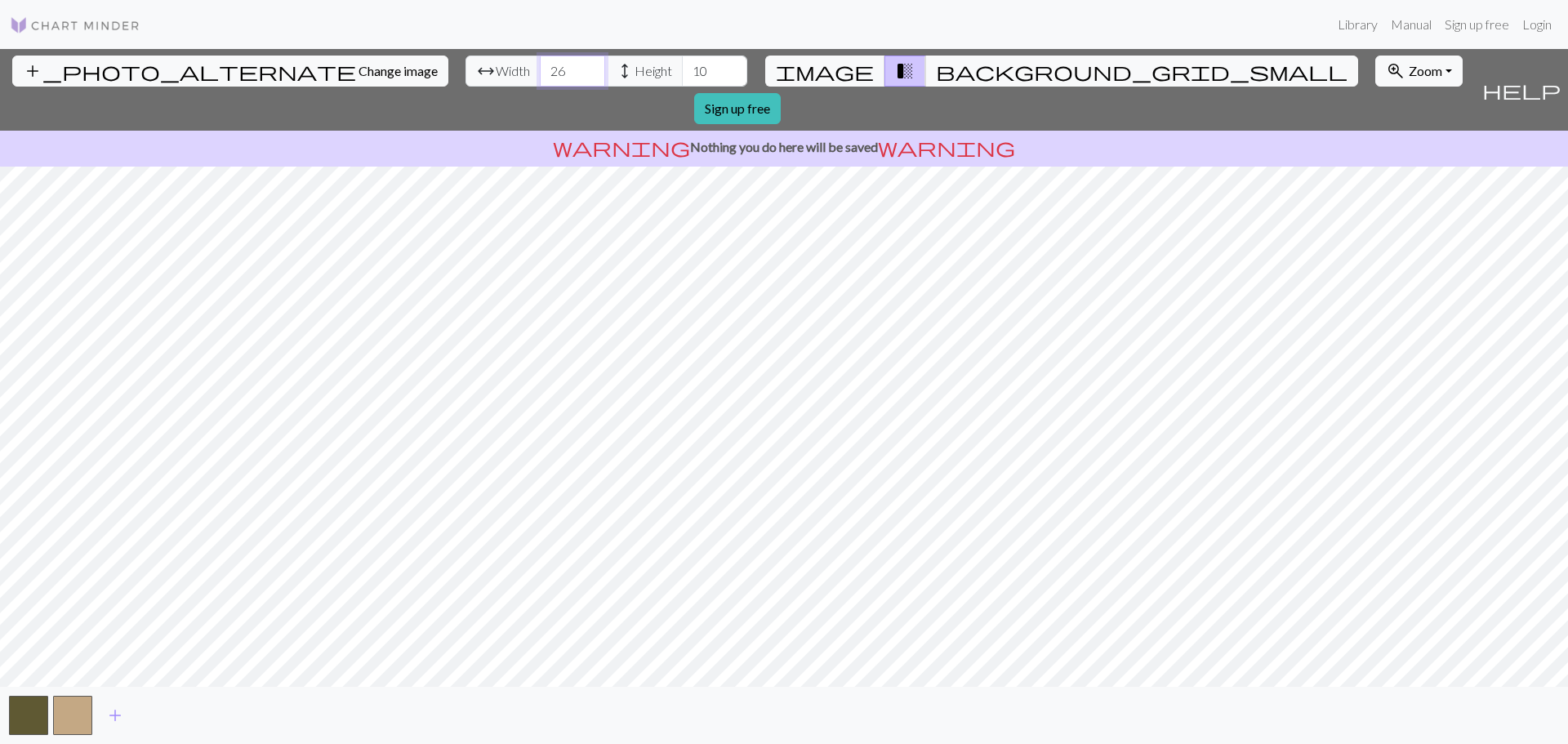
click at [540, 68] on input "26" at bounding box center [573, 72] width 66 height 31
click at [540, 68] on input "27" at bounding box center [573, 72] width 66 height 31
click at [540, 68] on input "28" at bounding box center [573, 72] width 66 height 31
click at [540, 68] on input "29" at bounding box center [573, 72] width 66 height 31
click at [540, 68] on input "30" at bounding box center [573, 72] width 66 height 31
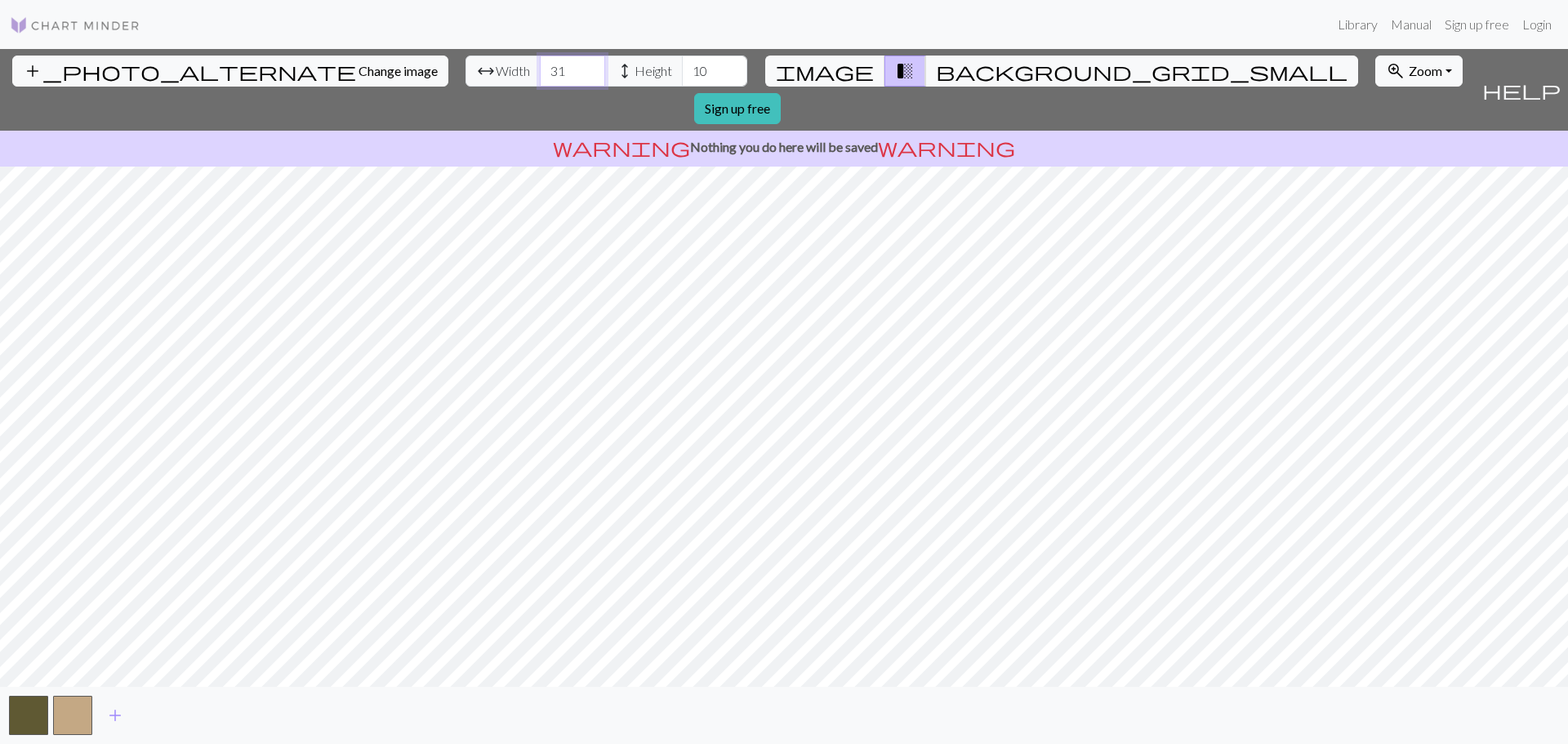
click at [540, 68] on input "31" at bounding box center [573, 72] width 66 height 31
click at [540, 68] on input "32" at bounding box center [573, 72] width 66 height 31
click at [540, 68] on input "33" at bounding box center [573, 72] width 66 height 31
type input "32"
click at [540, 80] on input "32" at bounding box center [573, 72] width 66 height 31
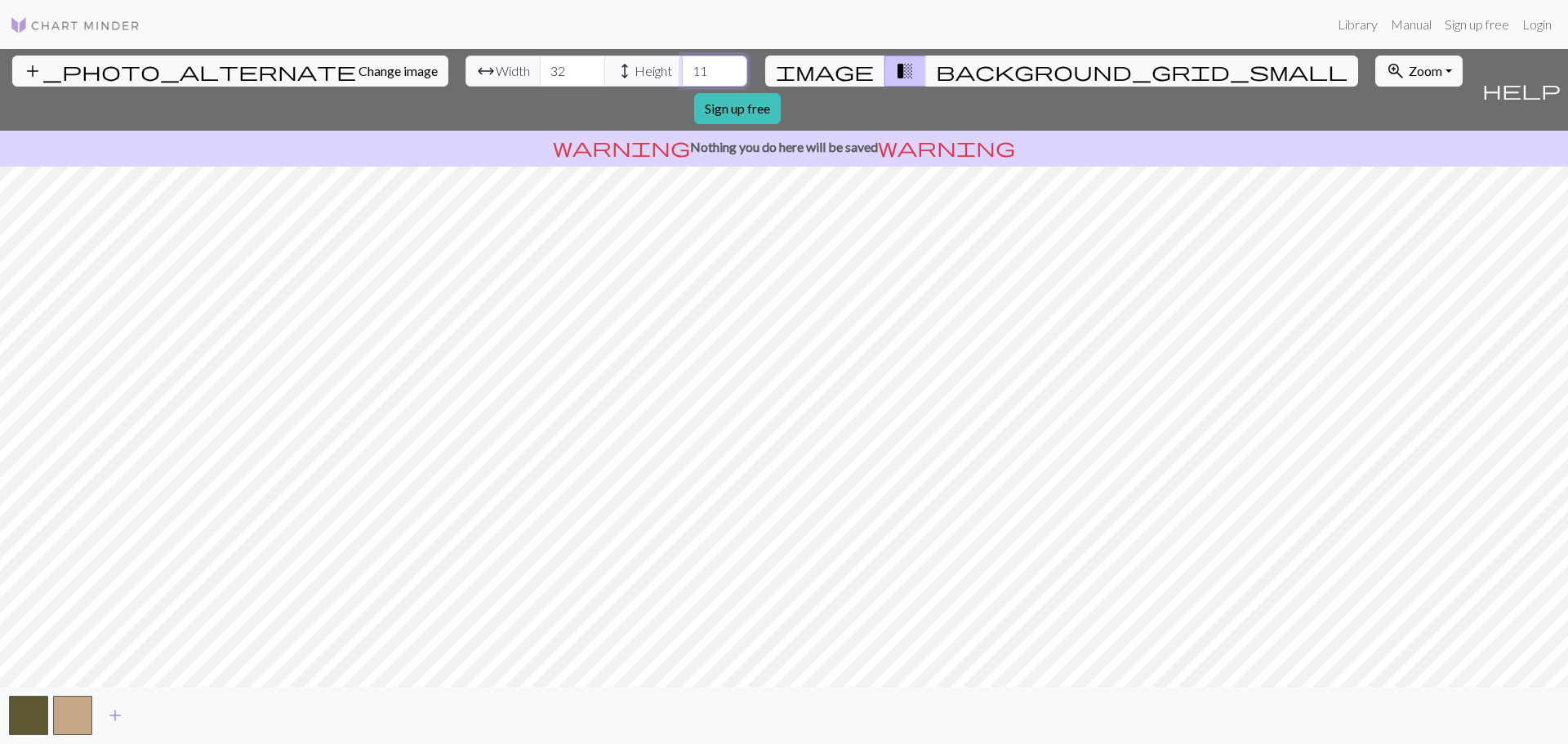
click at [682, 68] on input "11" at bounding box center [714, 72] width 66 height 31
click at [682, 68] on input "12" at bounding box center [714, 72] width 66 height 31
click at [682, 68] on input "13" at bounding box center [714, 72] width 66 height 31
click at [682, 68] on input "14" at bounding box center [714, 72] width 66 height 31
click at [682, 68] on input "15" at bounding box center [714, 72] width 66 height 31
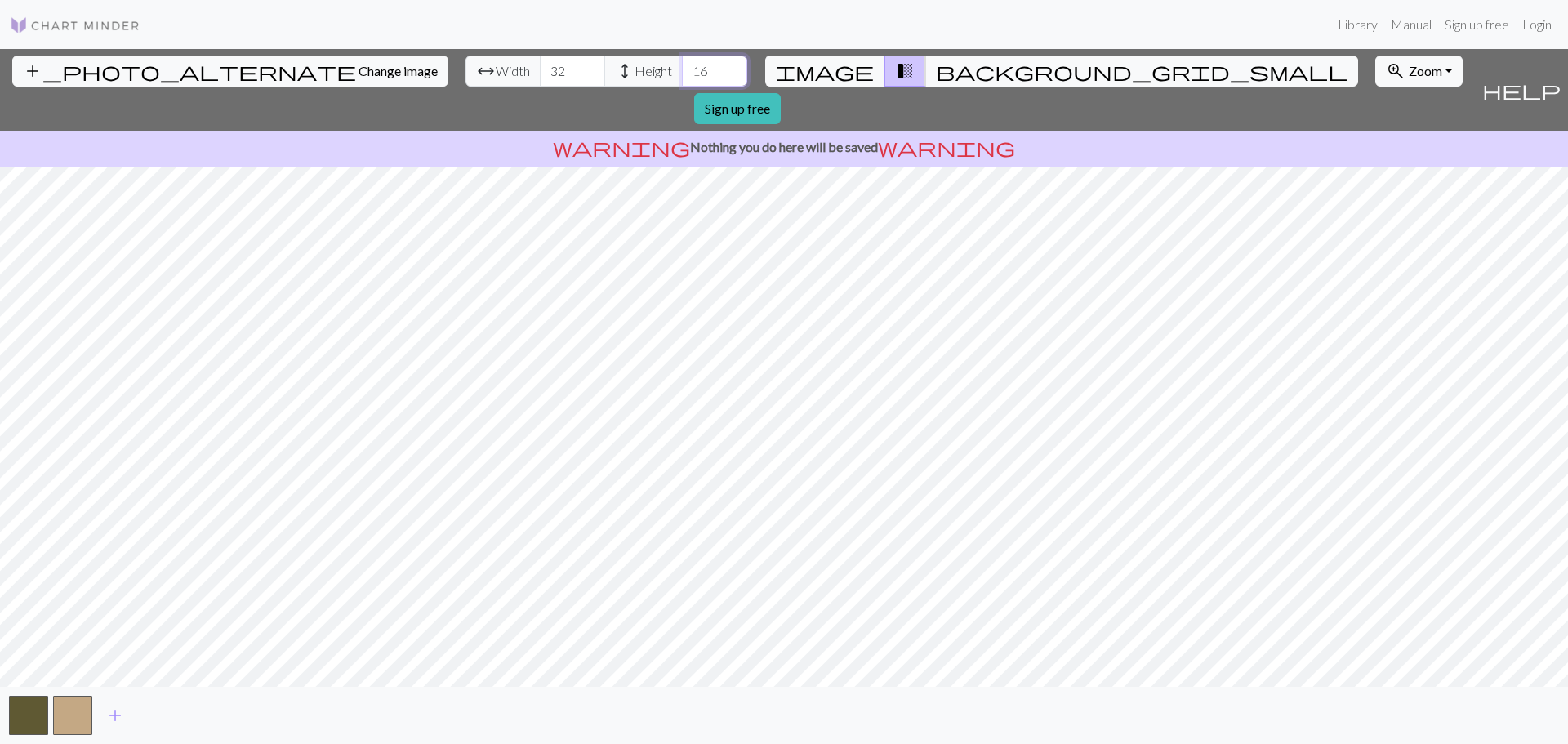
click at [682, 68] on input "16" at bounding box center [714, 72] width 66 height 31
click at [682, 68] on input "17" at bounding box center [714, 72] width 66 height 31
click at [682, 68] on input "18" at bounding box center [714, 72] width 66 height 31
click at [682, 68] on input "19" at bounding box center [714, 72] width 66 height 31
click at [682, 68] on input "20" at bounding box center [714, 72] width 66 height 31
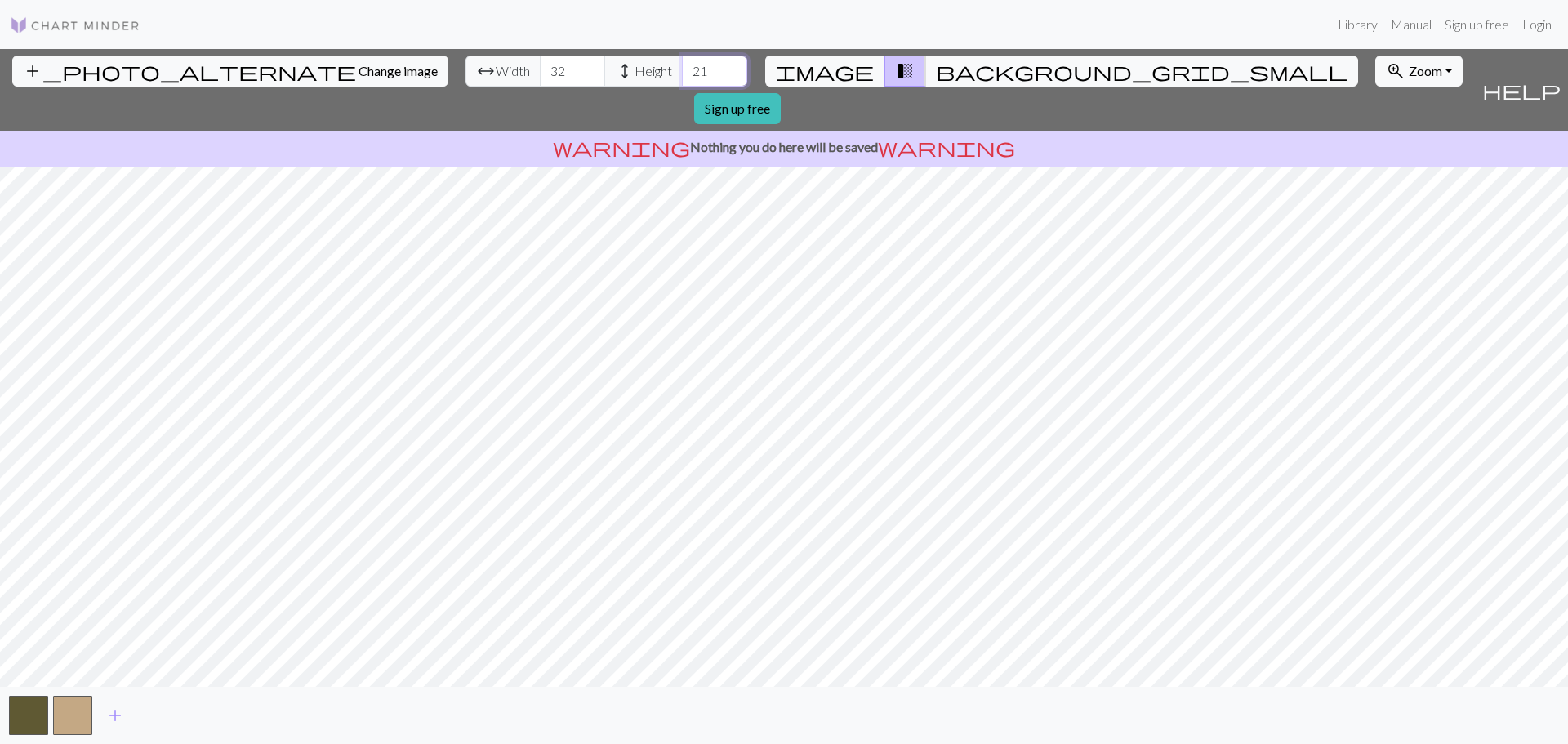
click at [682, 68] on input "21" at bounding box center [714, 72] width 66 height 31
click at [682, 68] on input "22" at bounding box center [714, 72] width 66 height 31
click at [682, 68] on input "23" at bounding box center [714, 72] width 66 height 31
click at [682, 68] on input "24" at bounding box center [714, 72] width 66 height 31
click at [682, 68] on input "25" at bounding box center [714, 72] width 66 height 31
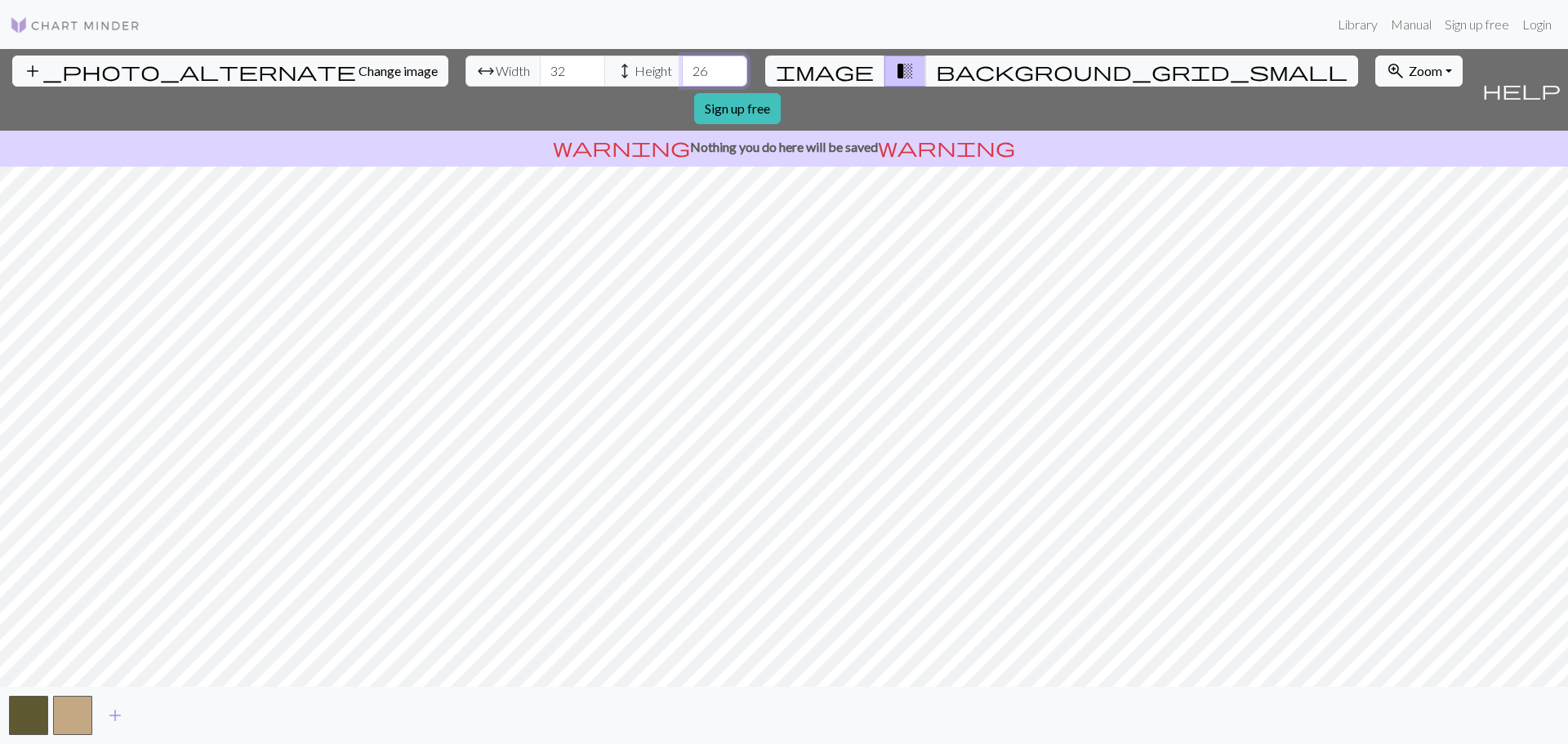
click at [682, 68] on input "26" at bounding box center [714, 72] width 66 height 31
click at [682, 68] on input "27" at bounding box center [714, 72] width 66 height 31
click at [682, 68] on input "28" at bounding box center [714, 72] width 66 height 31
click at [110, 715] on span "add" at bounding box center [115, 715] width 20 height 23
click at [105, 711] on button "button" at bounding box center [117, 715] width 39 height 39
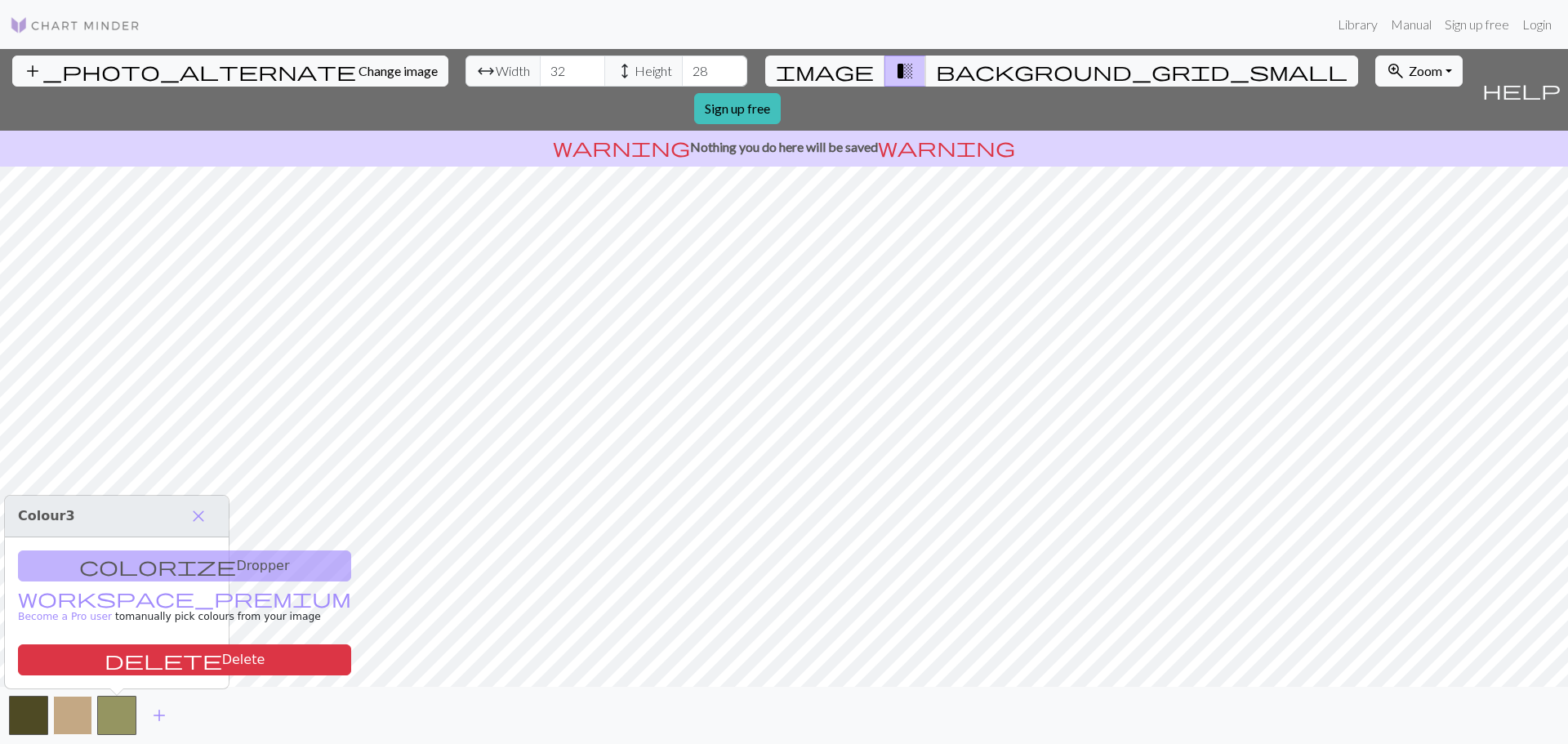
click at [68, 711] on button "button" at bounding box center [73, 715] width 39 height 39
click at [13, 720] on button "button" at bounding box center [28, 715] width 39 height 39
click at [81, 718] on button "button" at bounding box center [73, 715] width 39 height 39
click at [158, 716] on span "add" at bounding box center [159, 715] width 20 height 23
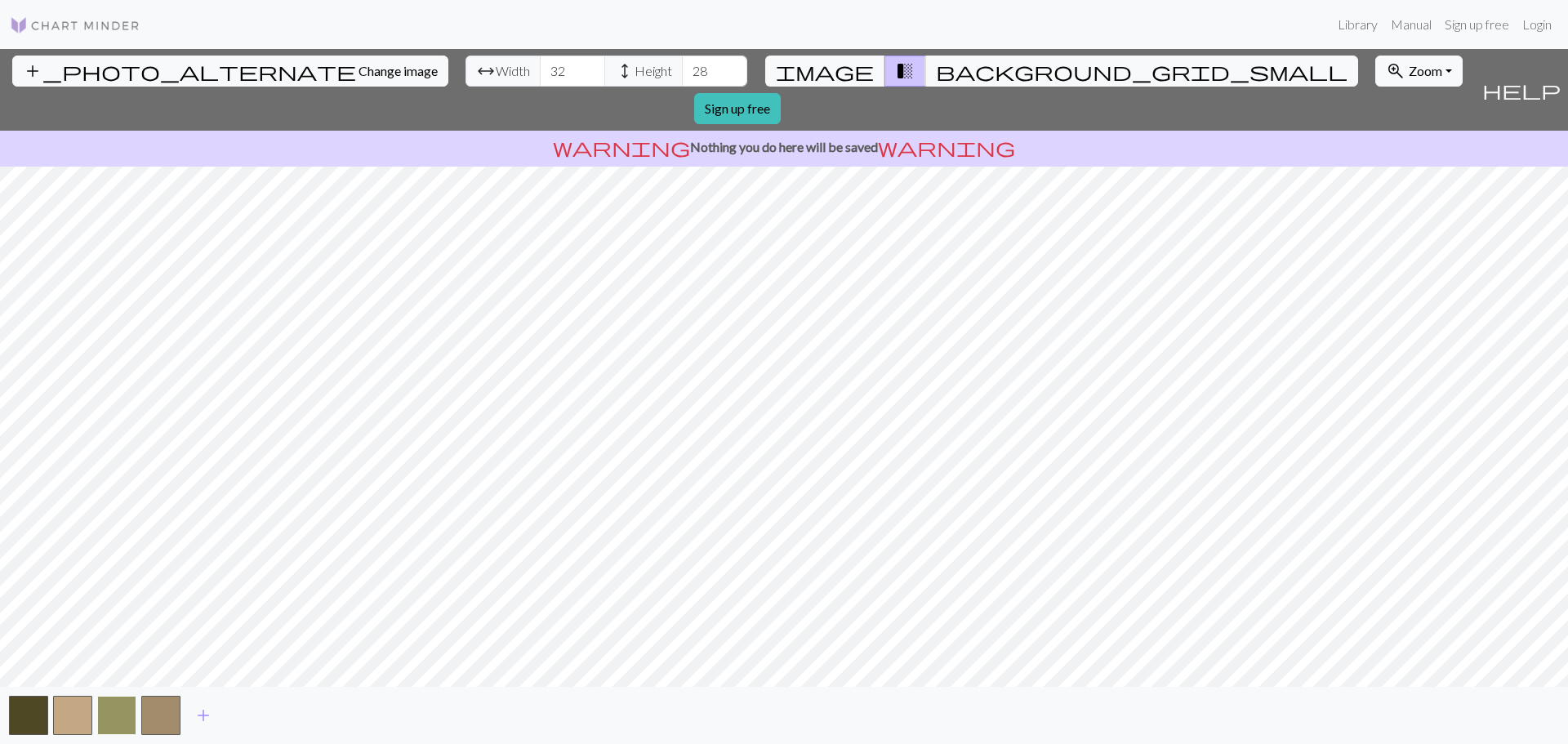
click at [124, 710] on button "button" at bounding box center [117, 715] width 39 height 39
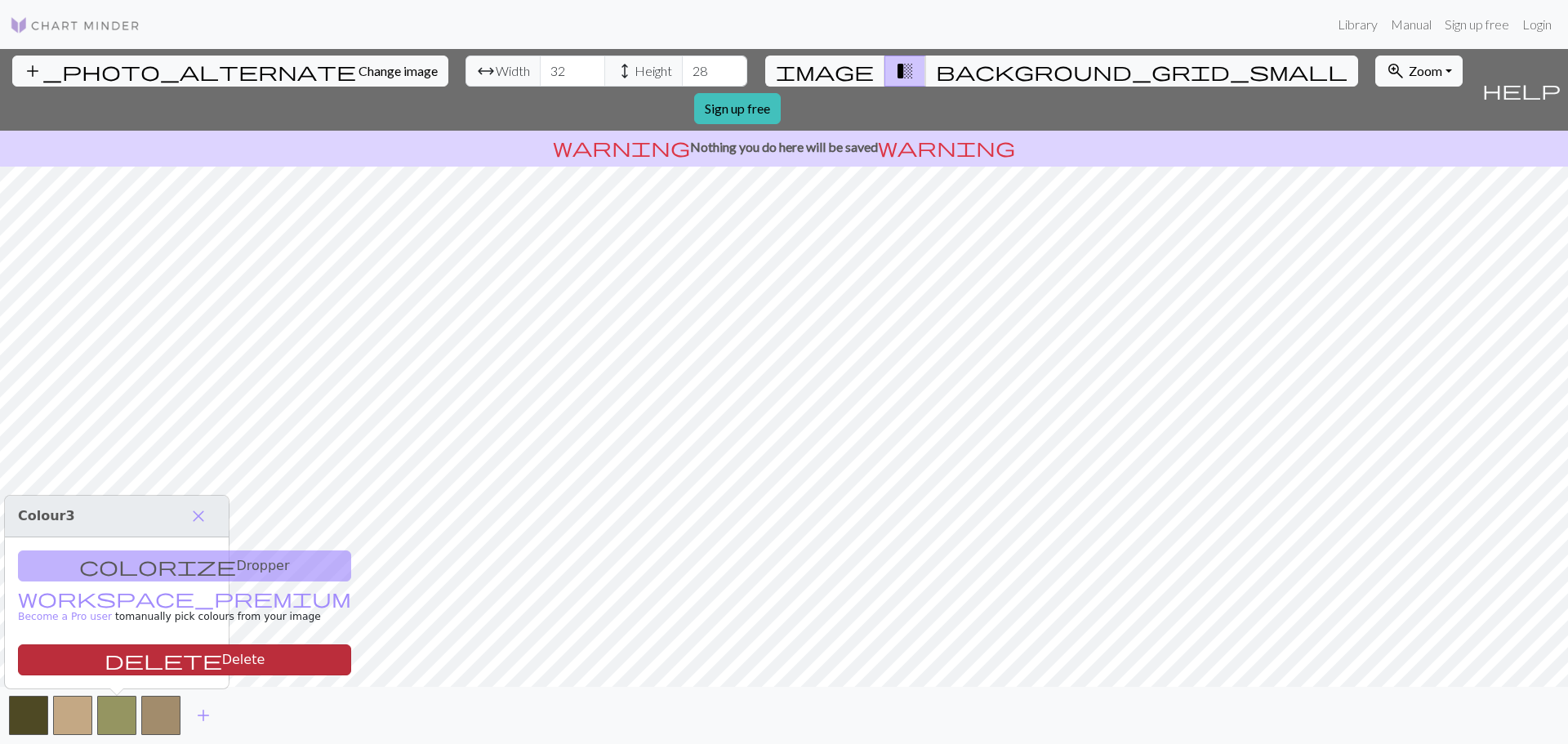
drag, startPoint x: 123, startPoint y: 710, endPoint x: 100, endPoint y: 663, distance: 52.3
click at [104, 663] on span "delete" at bounding box center [163, 659] width 118 height 23
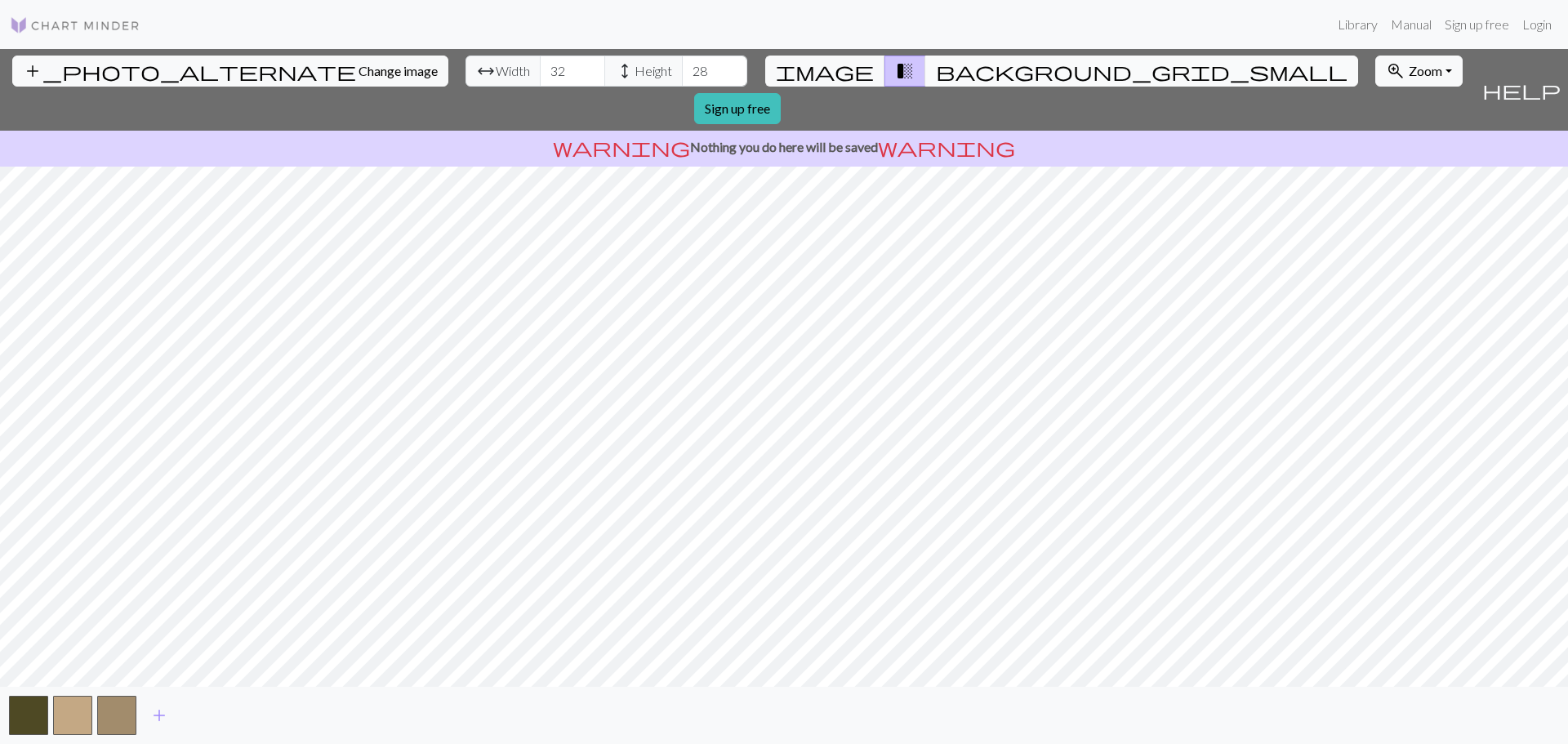
click at [936, 75] on span "background_grid_small" at bounding box center [1142, 71] width 412 height 23
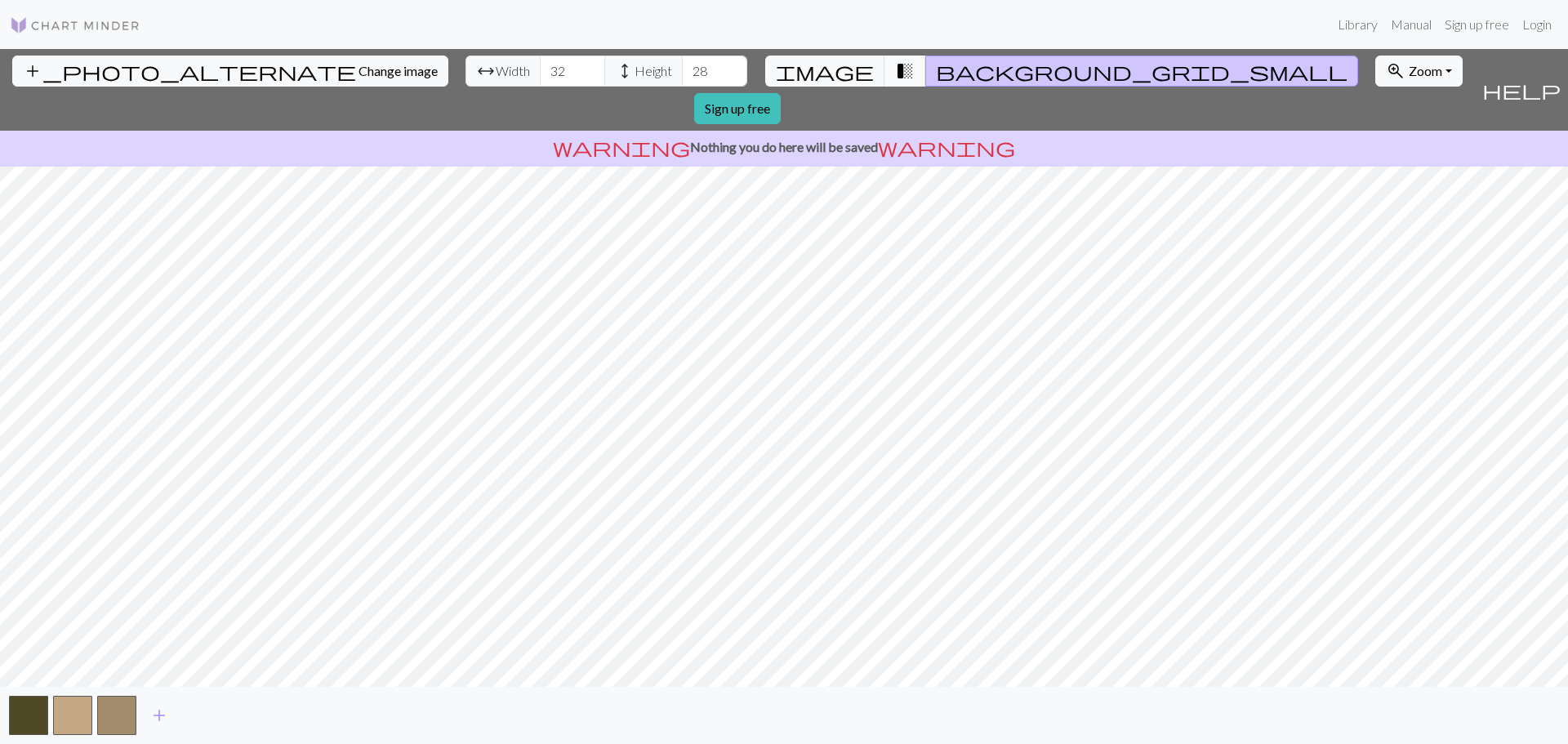
click at [895, 68] on span "transition_fade" at bounding box center [905, 71] width 20 height 23
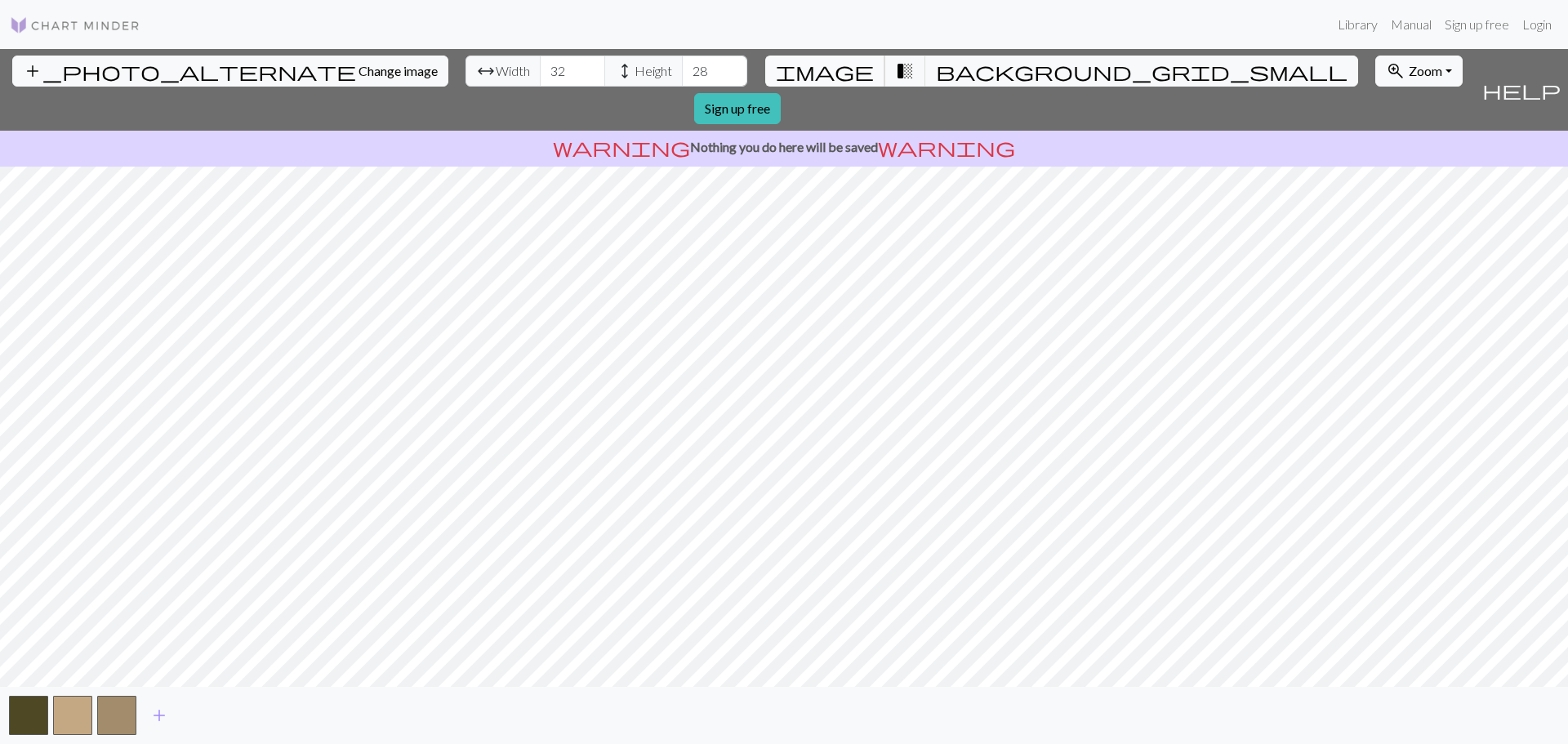
click at [846, 66] on span "image" at bounding box center [825, 71] width 98 height 23
click at [936, 70] on span "background_grid_small" at bounding box center [1142, 71] width 412 height 23
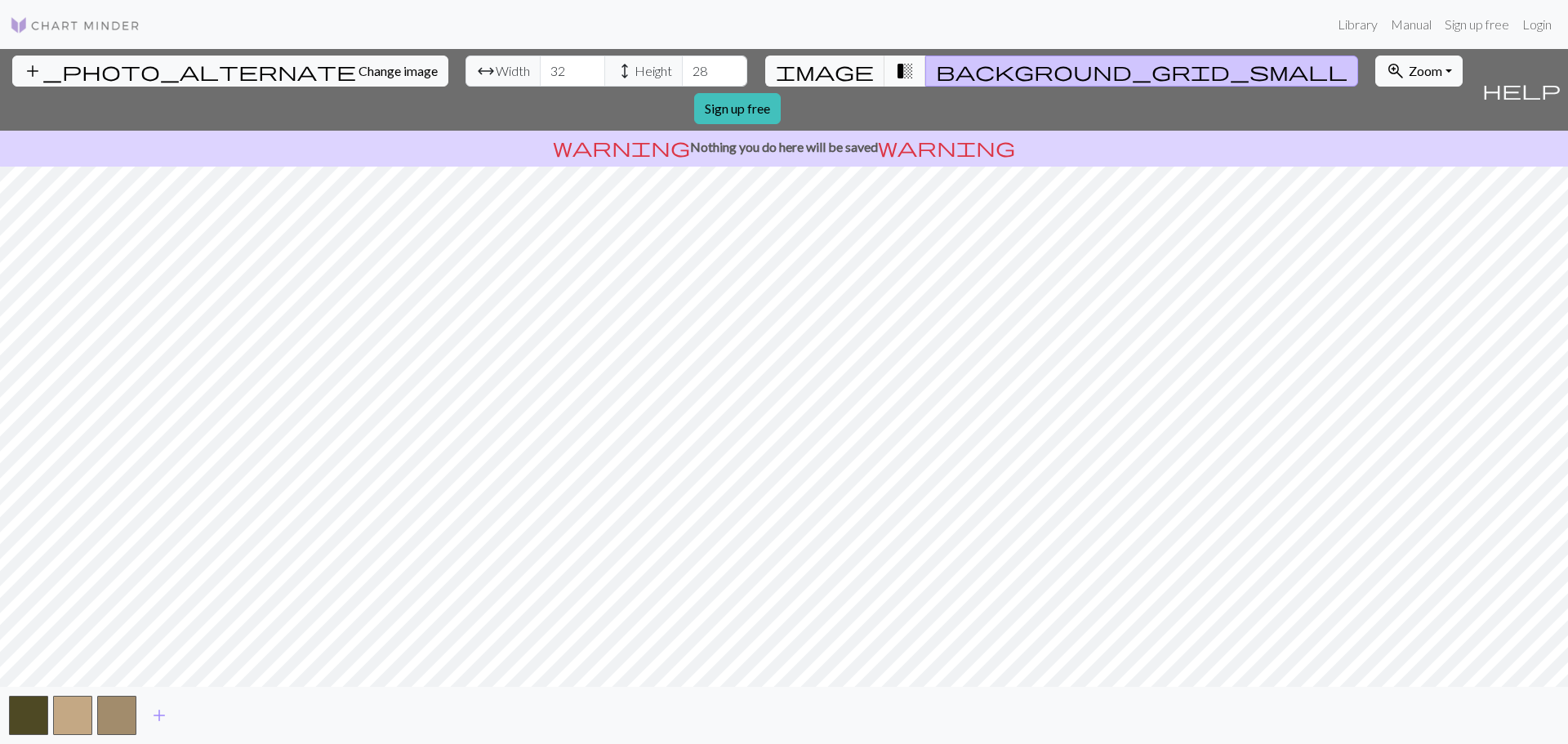
click at [895, 76] on span "transition_fade" at bounding box center [905, 71] width 20 height 23
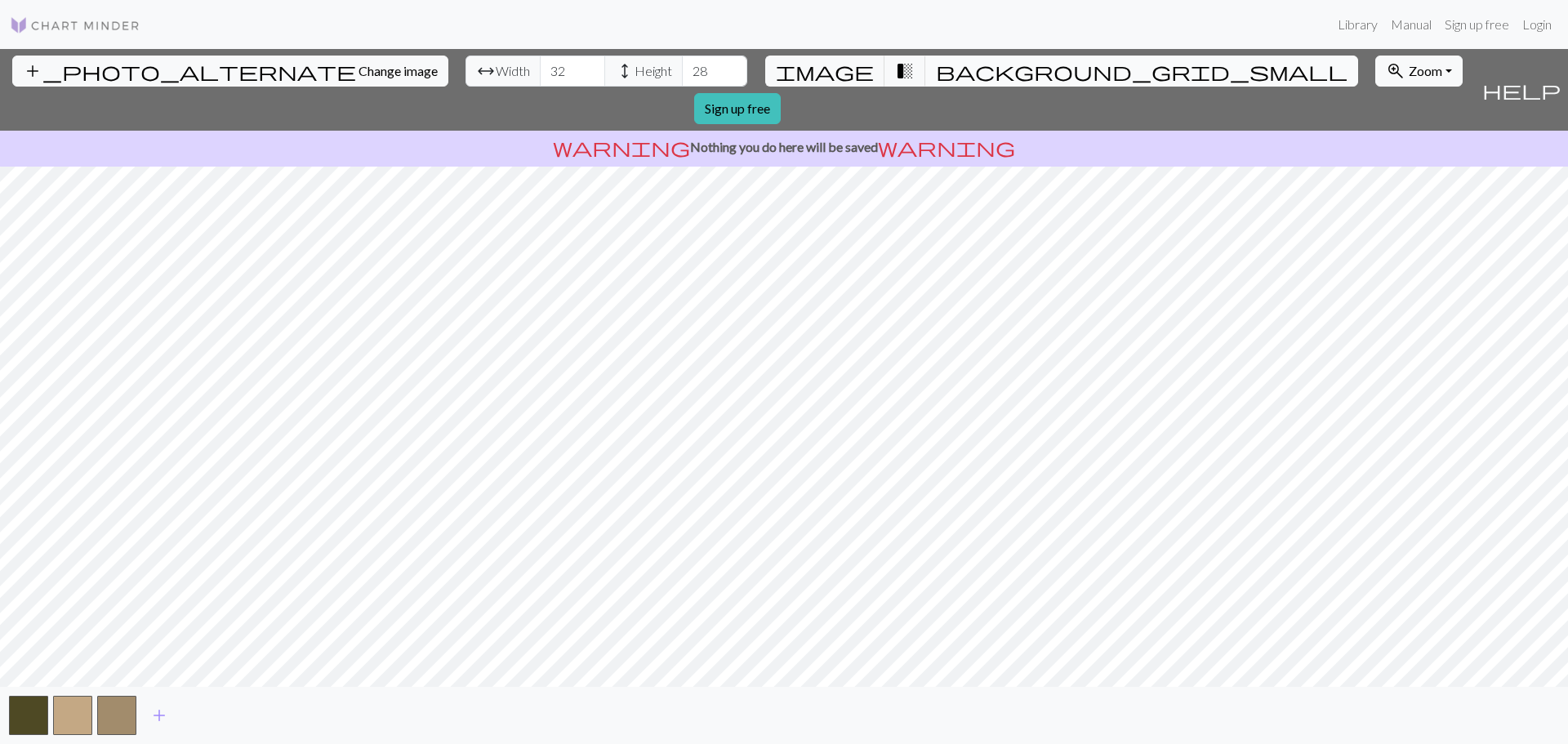
click at [925, 71] on button "background_grid_small" at bounding box center [1142, 72] width 433 height 31
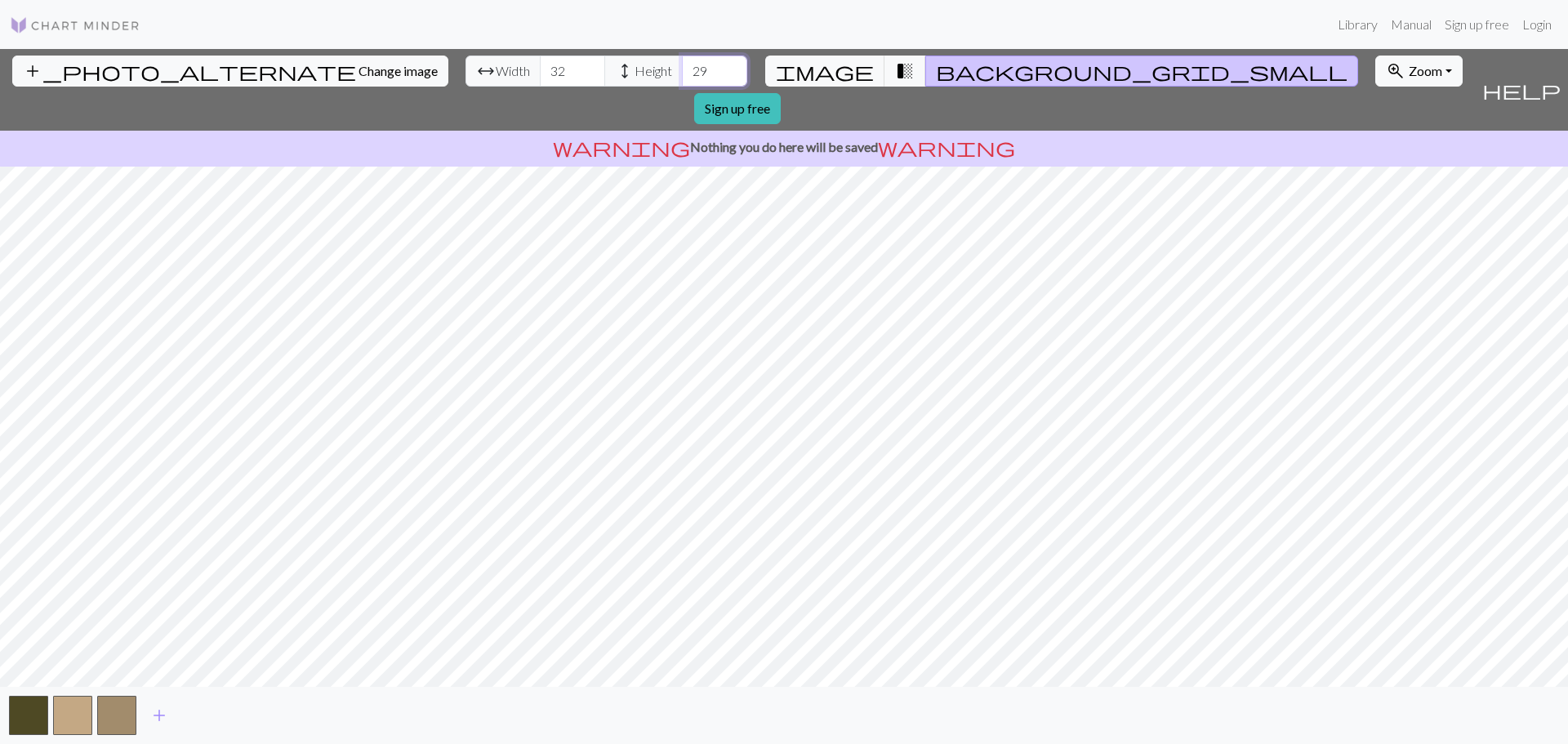
click at [682, 66] on input "29" at bounding box center [714, 72] width 66 height 31
click at [682, 66] on input "30" at bounding box center [714, 72] width 66 height 31
type input "31"
click at [682, 66] on input "31" at bounding box center [714, 72] width 66 height 31
click at [359, 73] on span "Change image" at bounding box center [398, 71] width 80 height 16
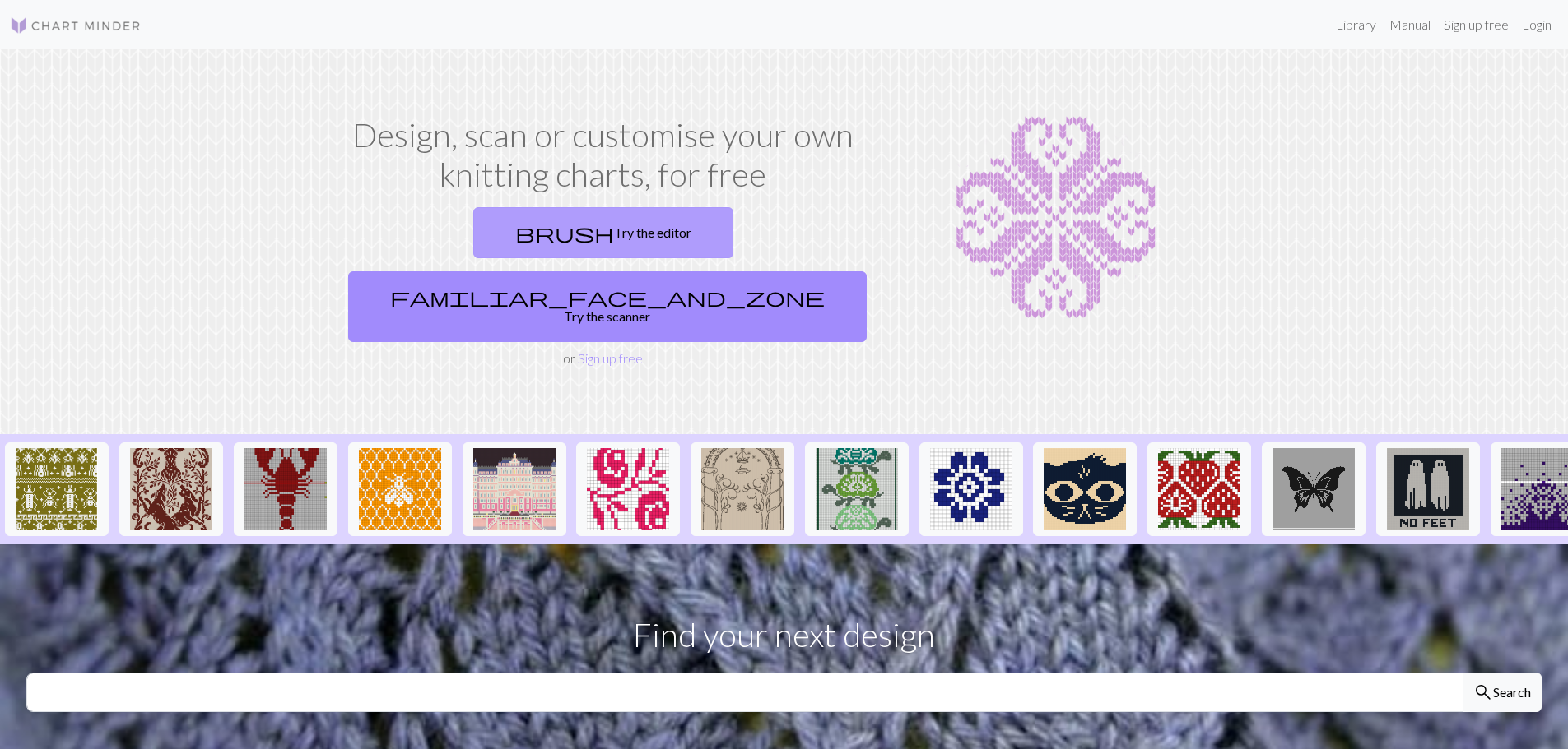
click at [474, 237] on link "brush Try the editor" at bounding box center [603, 234] width 260 height 51
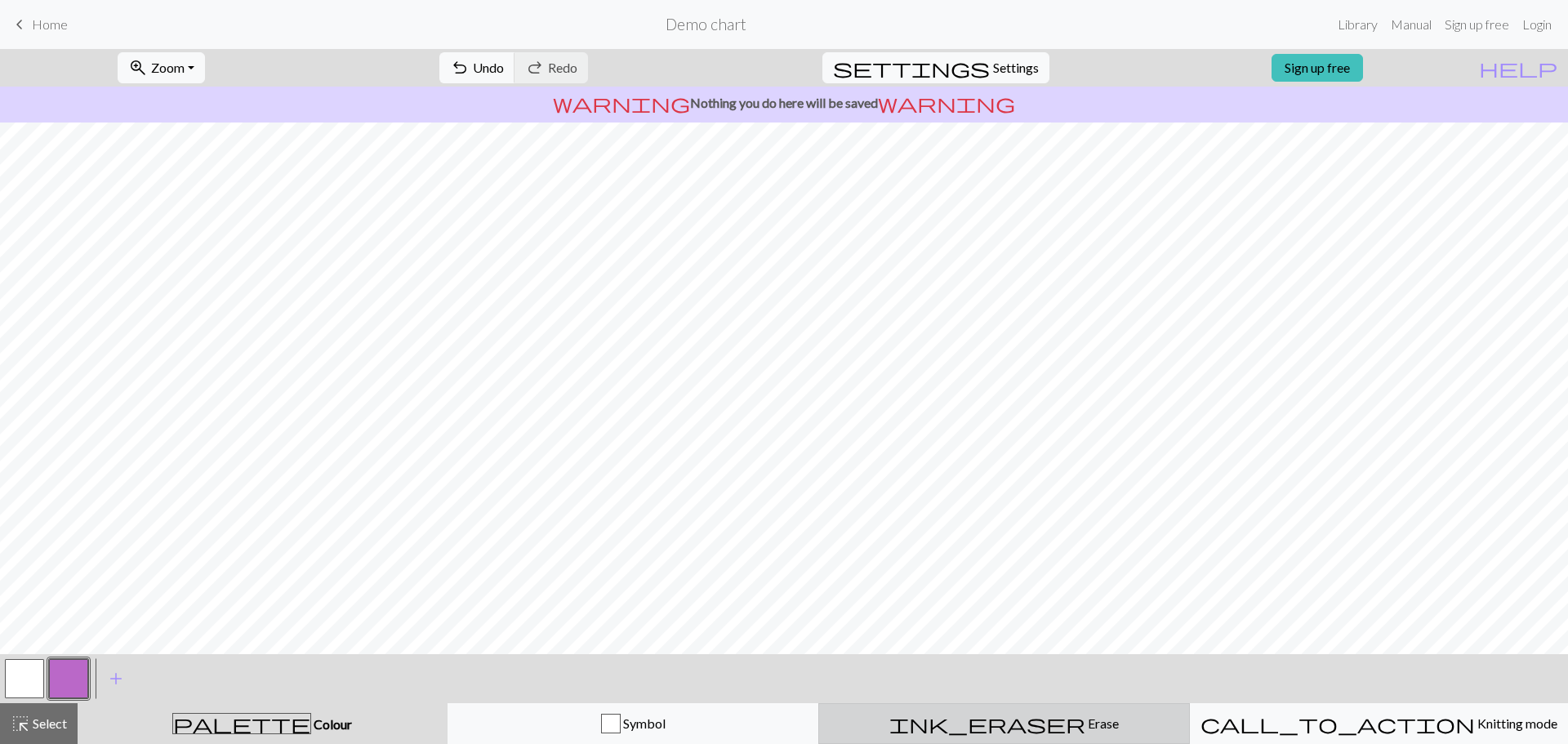
click at [1086, 725] on span "Erase" at bounding box center [1102, 723] width 33 height 16
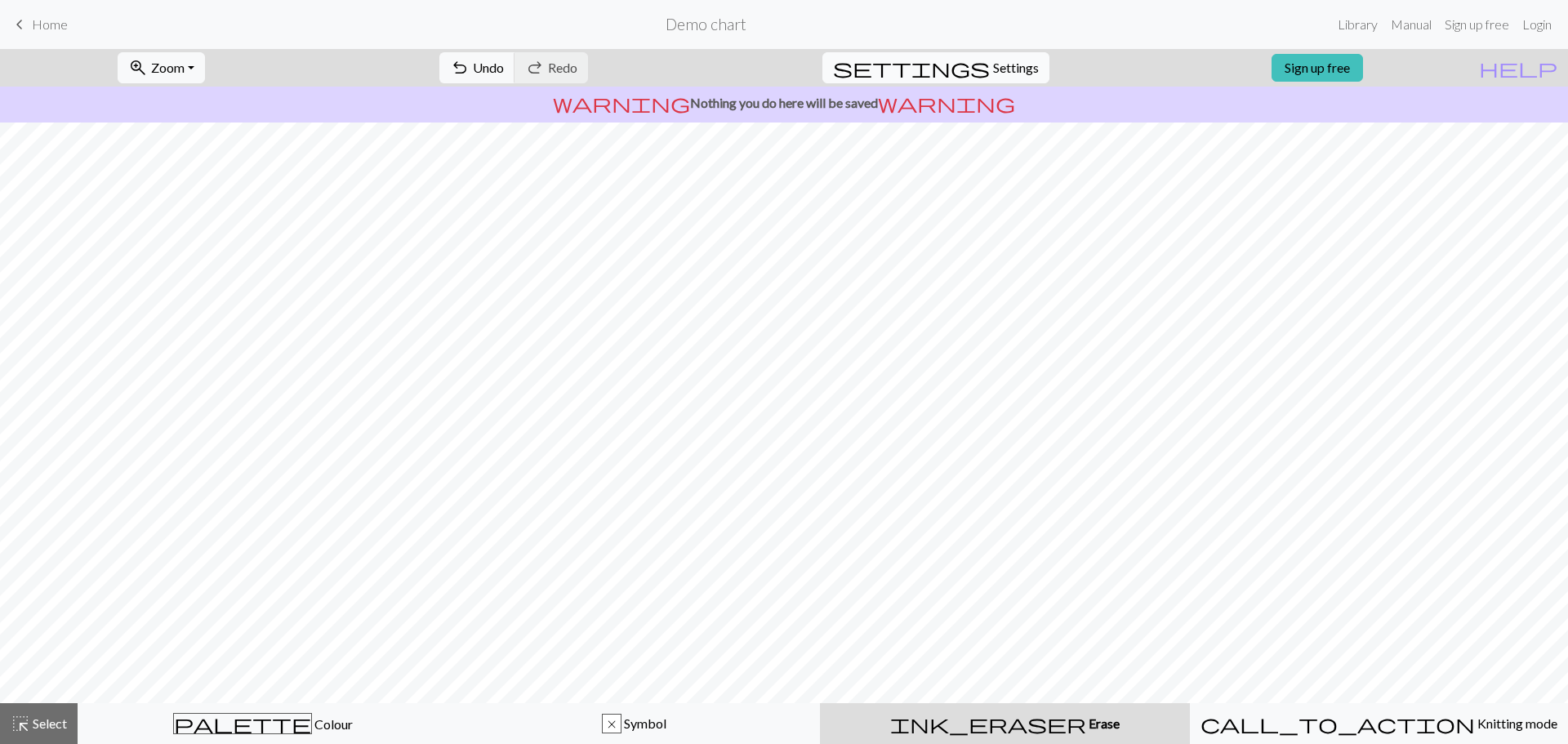
click at [993, 66] on span "Settings" at bounding box center [1016, 68] width 46 height 20
select select "aran"
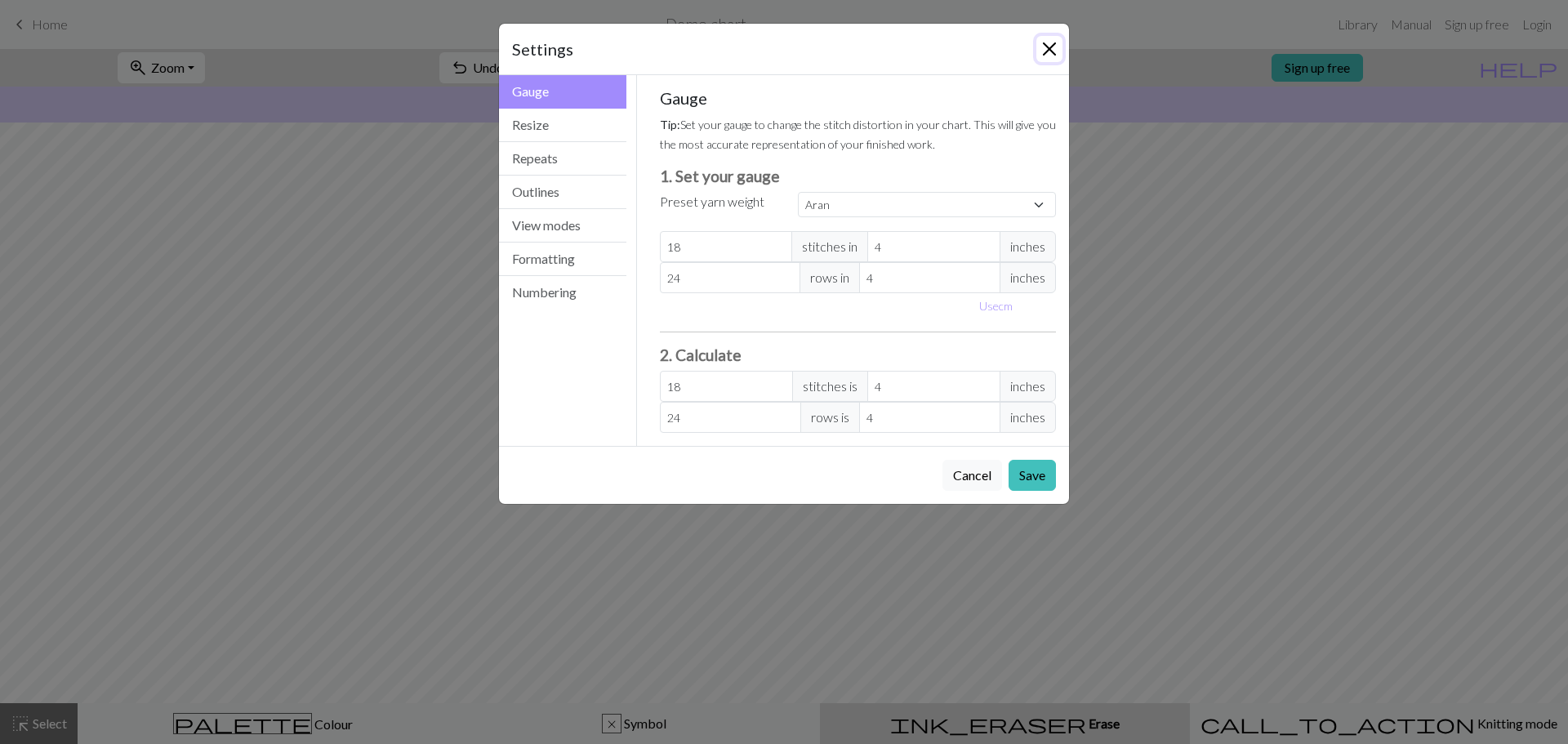
click at [1043, 56] on button "Close" at bounding box center [1049, 49] width 27 height 27
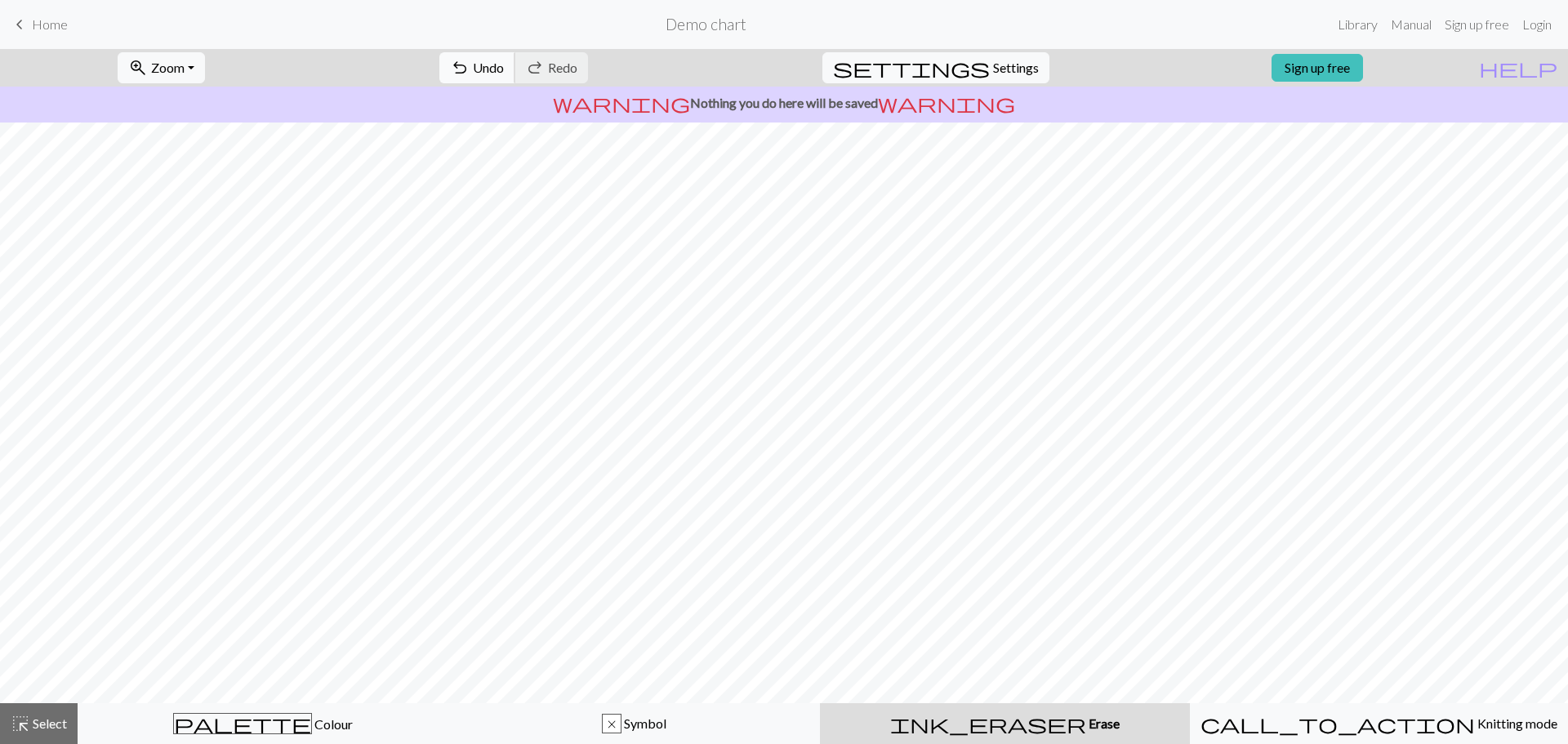
click at [504, 71] on span "Undo" at bounding box center [488, 68] width 31 height 16
click at [720, 22] on h2 "Demo chart" at bounding box center [706, 24] width 81 height 19
click at [998, 71] on span "Settings" at bounding box center [1016, 68] width 46 height 20
select select "aran"
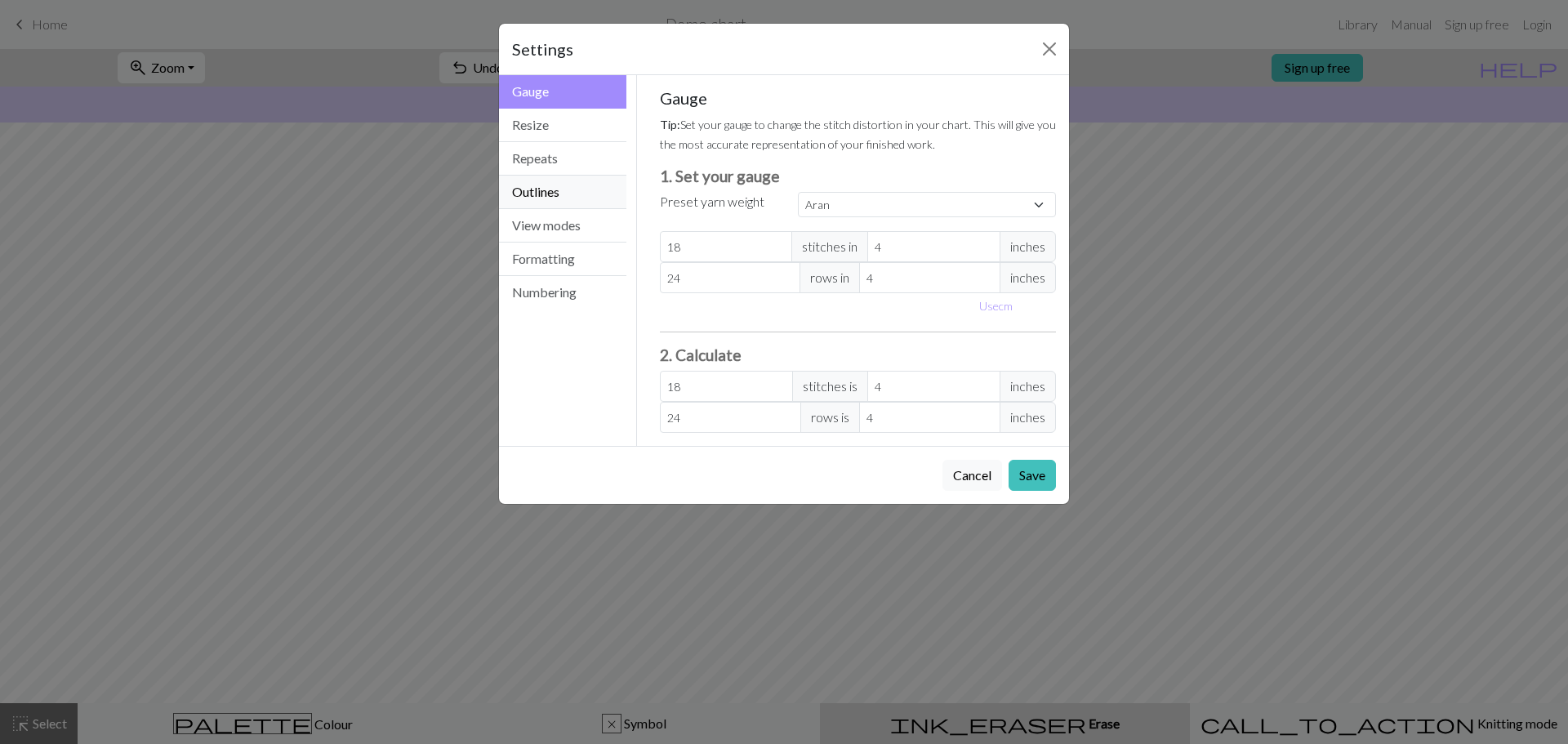
click at [551, 187] on button "Outlines" at bounding box center [563, 193] width 128 height 33
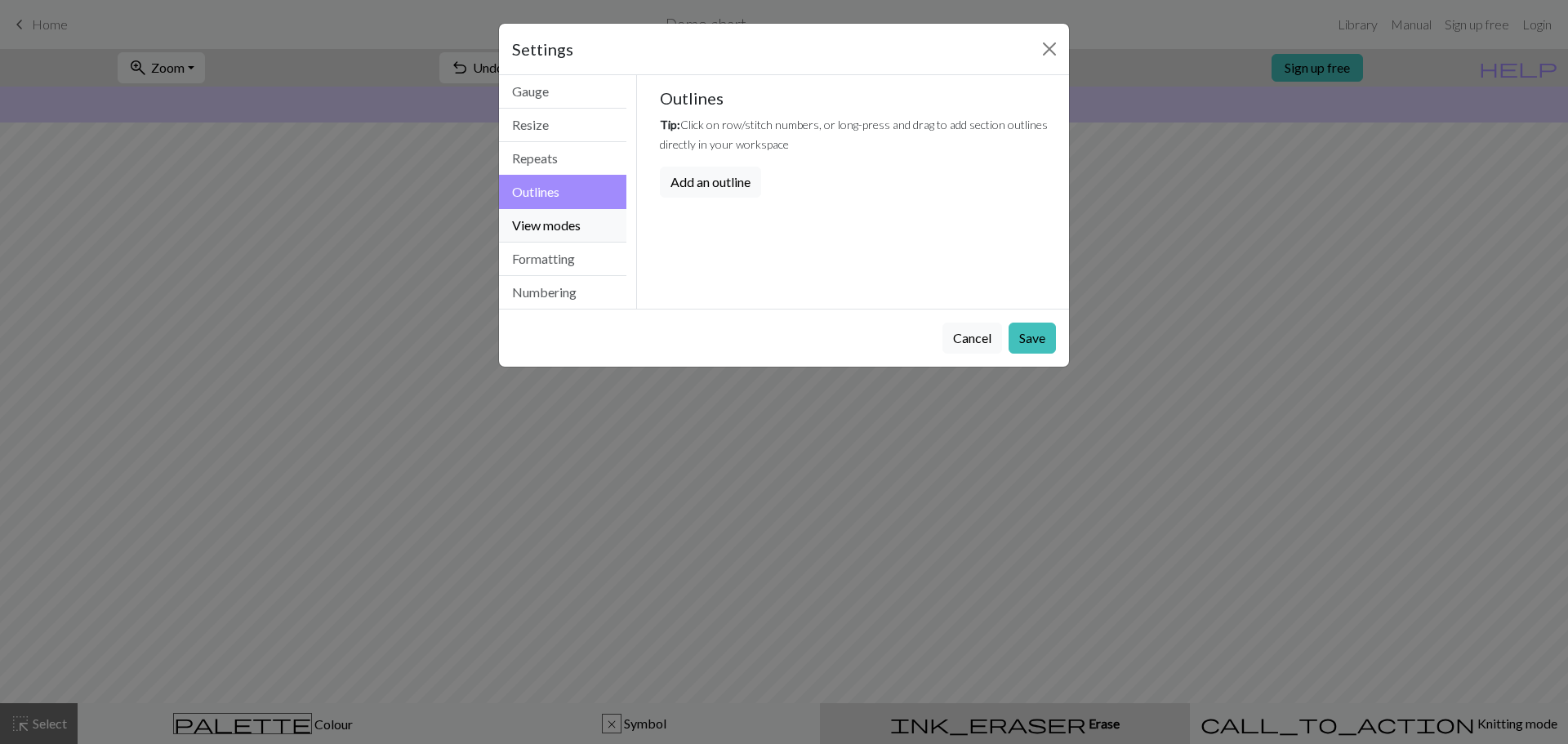
click at [560, 215] on button "View modes" at bounding box center [563, 226] width 128 height 33
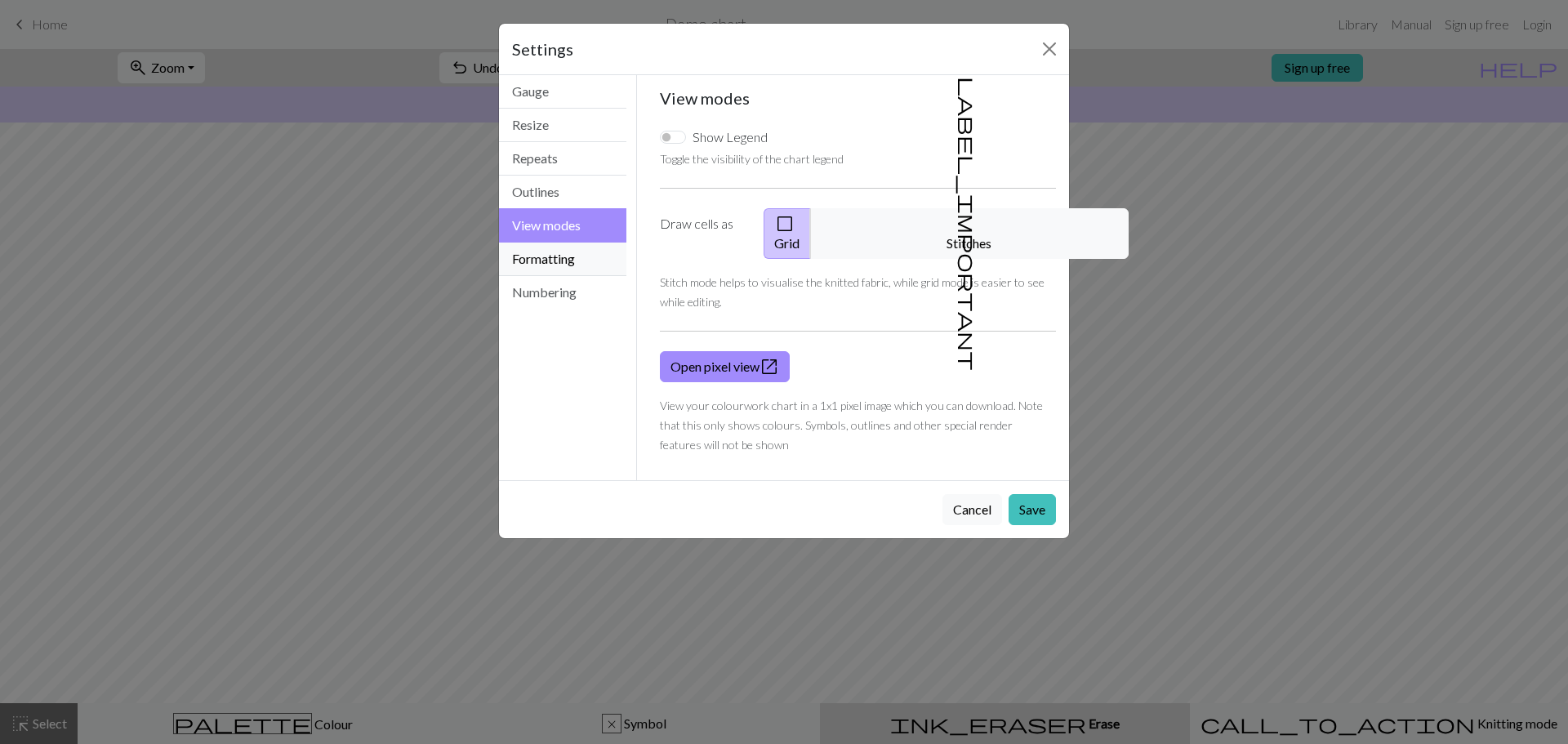
click at [565, 246] on button "Formatting" at bounding box center [563, 259] width 128 height 33
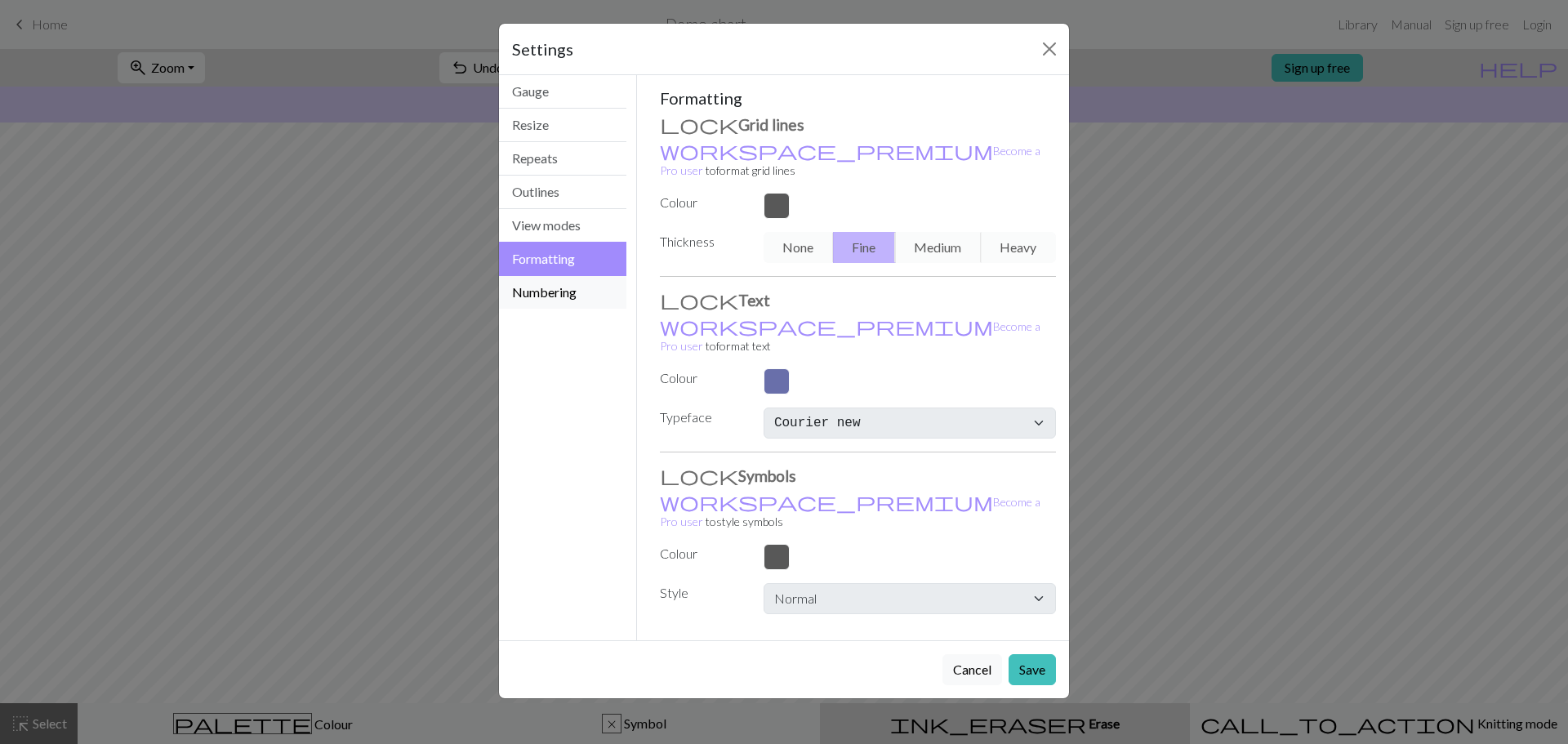
click at [565, 288] on button "Numbering" at bounding box center [563, 292] width 128 height 32
